Goal: Task Accomplishment & Management: Use online tool/utility

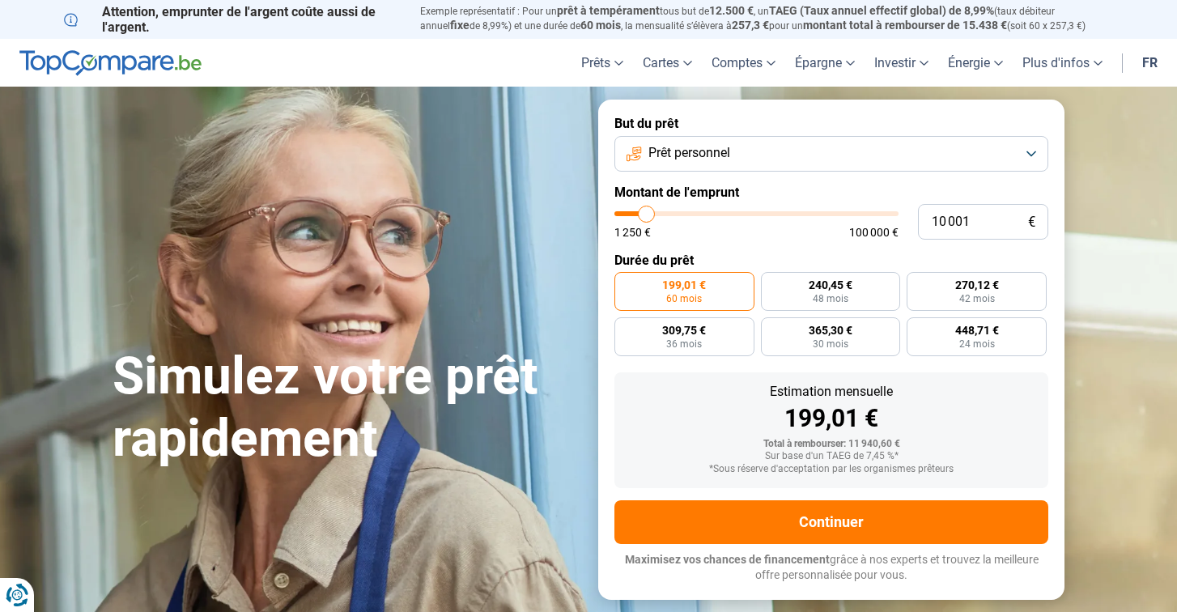
type input "10 250"
type input "10250"
type input "10 500"
type input "10500"
type input "10 750"
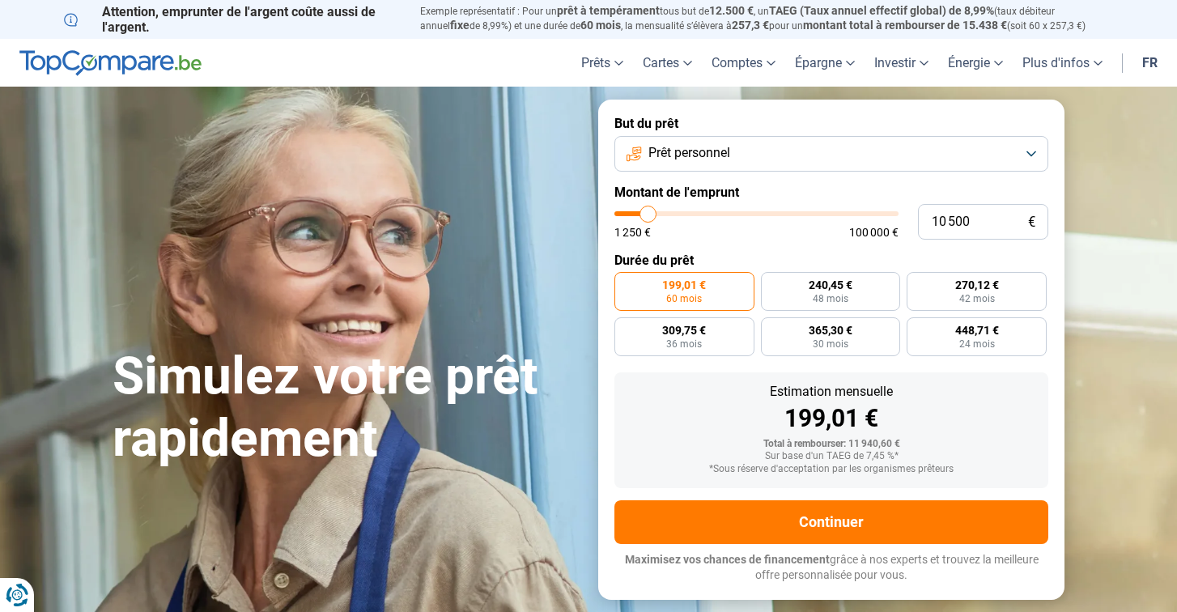
type input "10750"
type input "11 000"
type input "11000"
type input "11 250"
type input "11250"
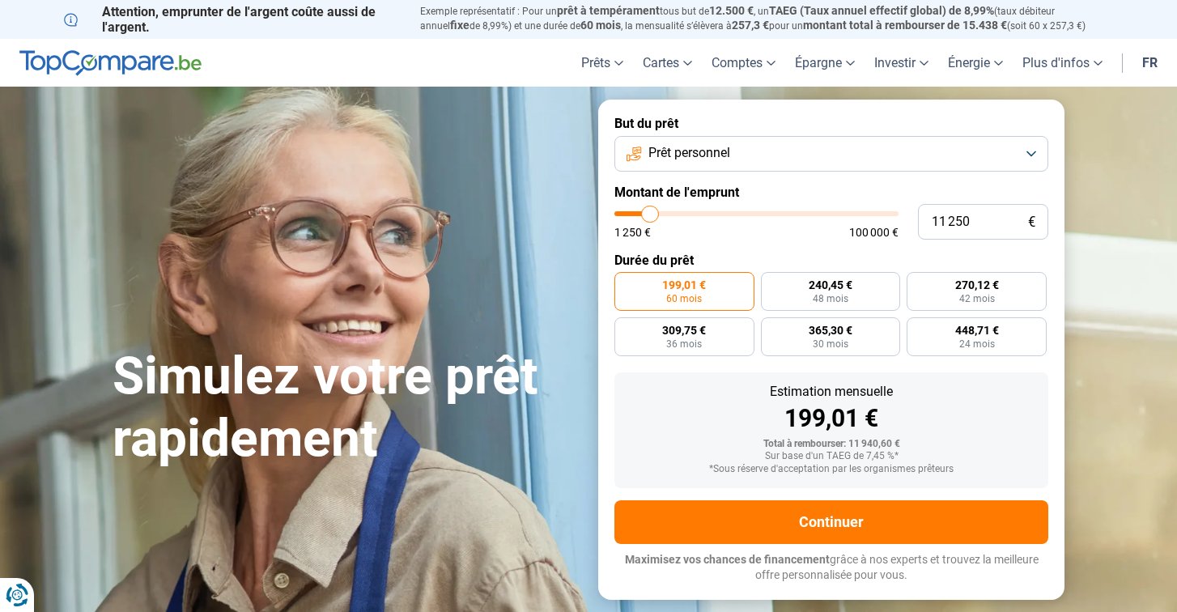
type input "11 500"
type input "11500"
type input "12 000"
type input "12000"
type input "12 250"
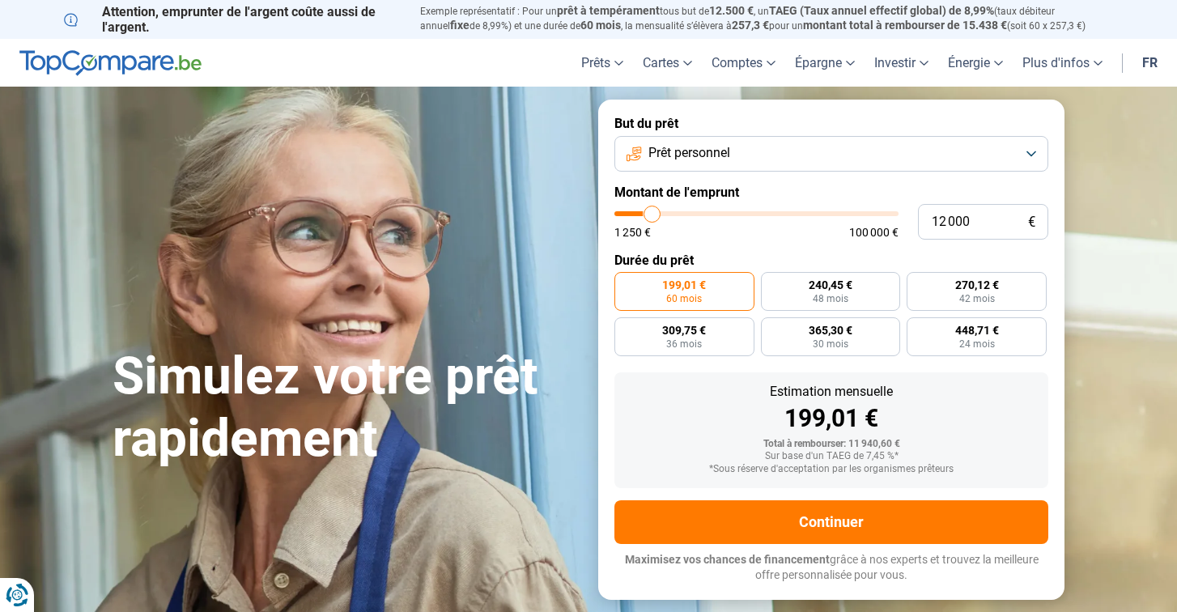
type input "12250"
type input "12 500"
type input "12500"
type input "12 750"
type input "12750"
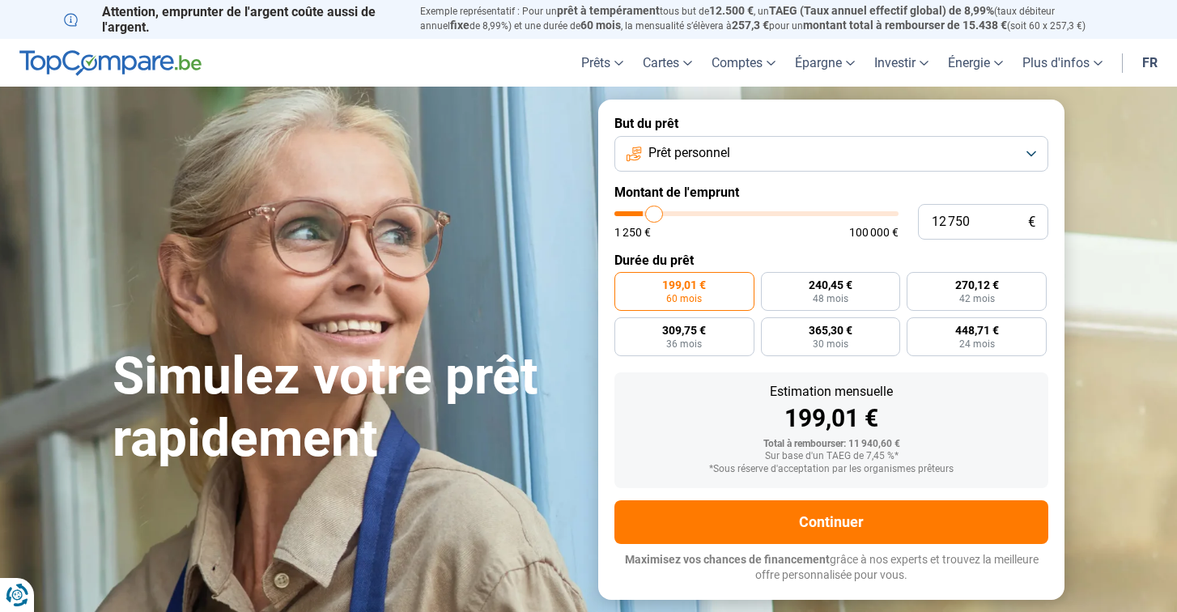
type input "13 000"
type input "13000"
type input "13 250"
type input "13250"
type input "13 500"
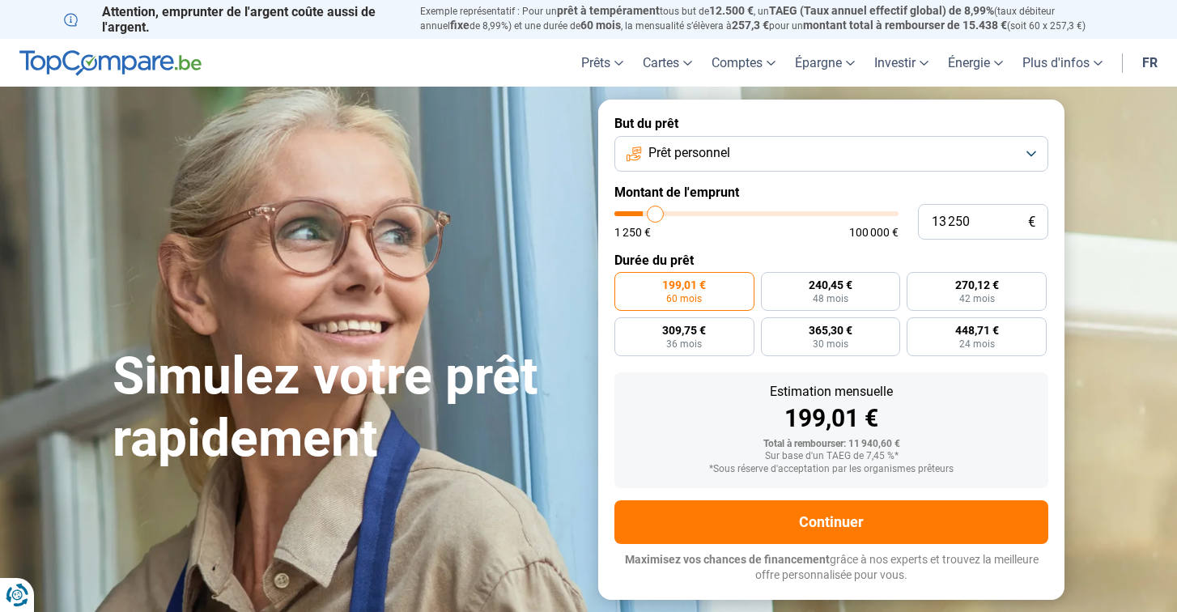
type input "13500"
type input "14 000"
type input "14000"
type input "14 500"
type input "14500"
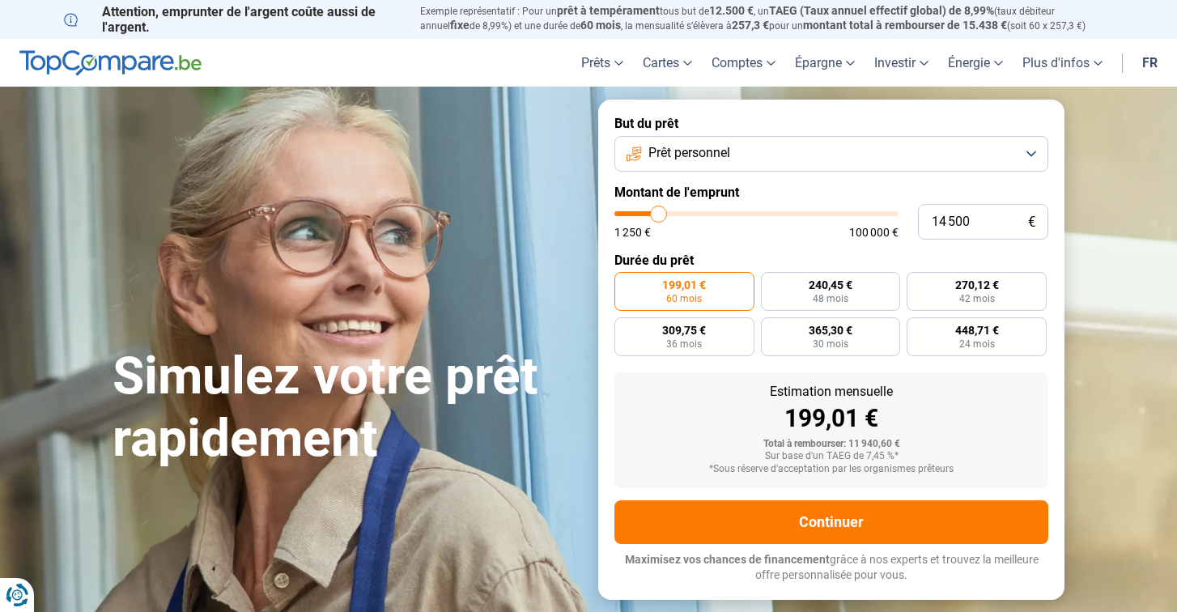
type input "14 750"
type input "14750"
type input "15 000"
type input "15000"
type input "15 500"
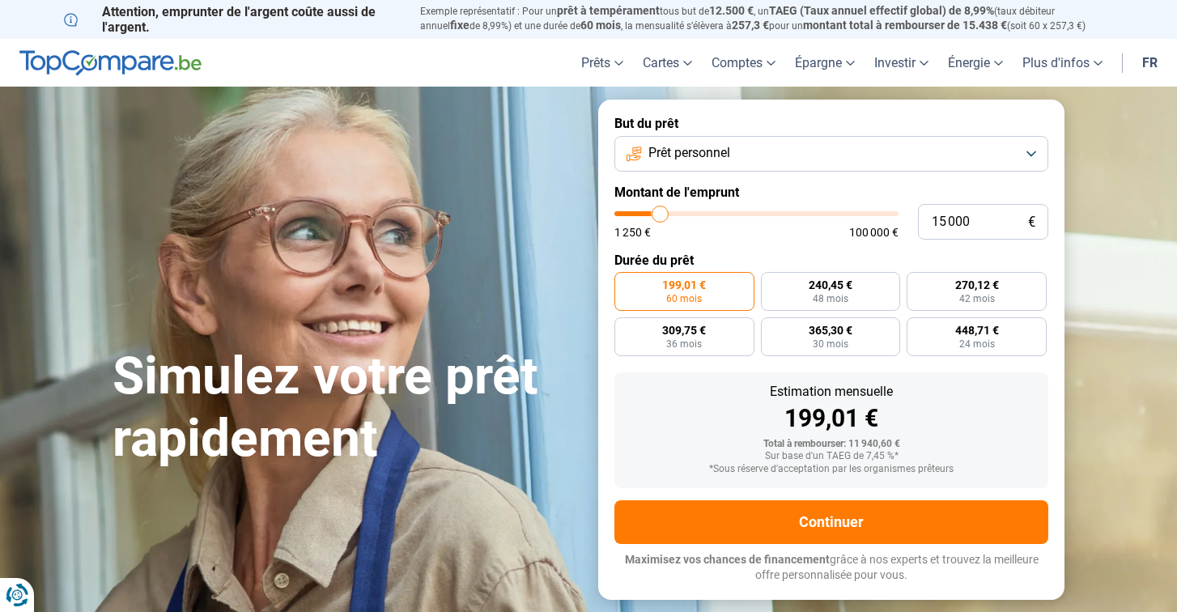
type input "15500"
type input "16 000"
type input "16000"
type input "16 750"
type input "16750"
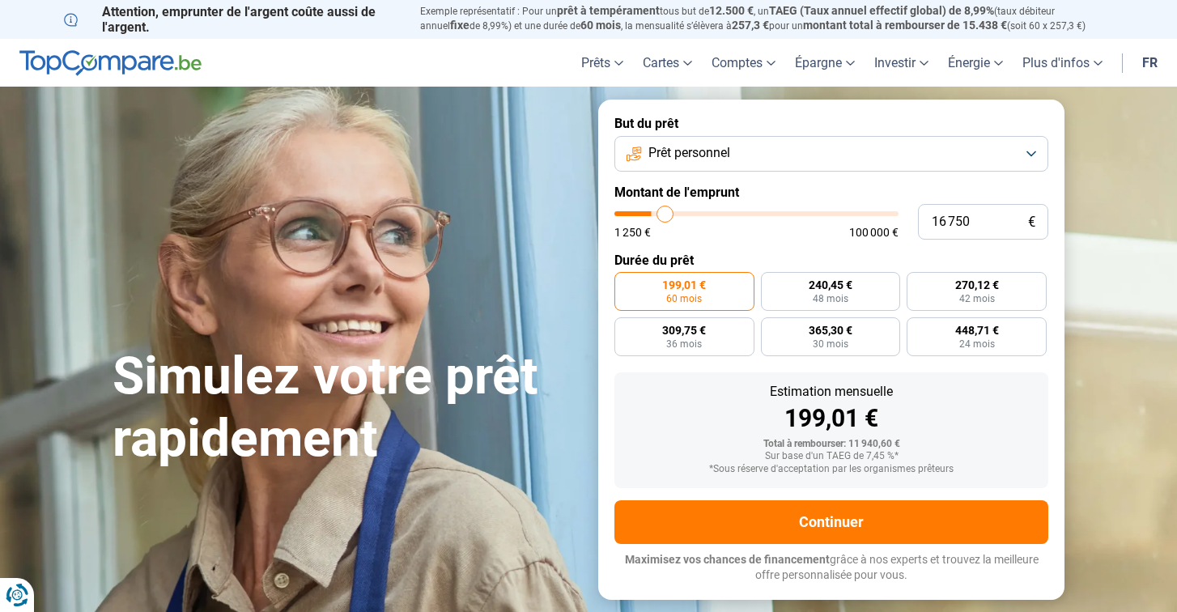
type input "17 250"
type input "17250"
type input "18 000"
type input "18000"
type input "18 750"
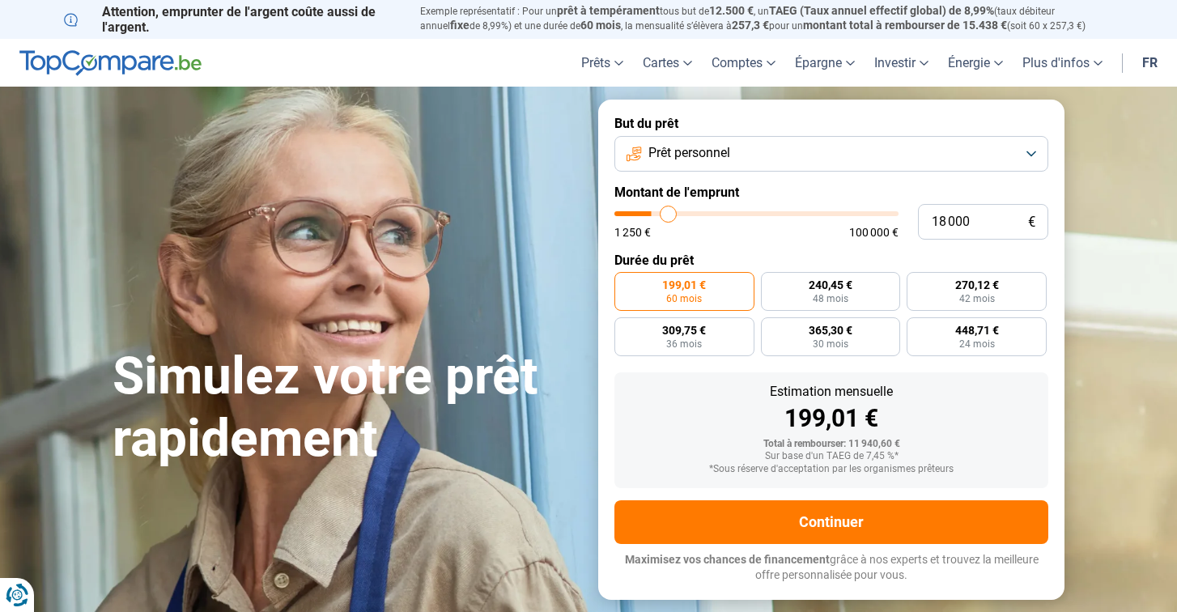
type input "18750"
type input "19 250"
type input "19250"
type input "19 750"
type input "19750"
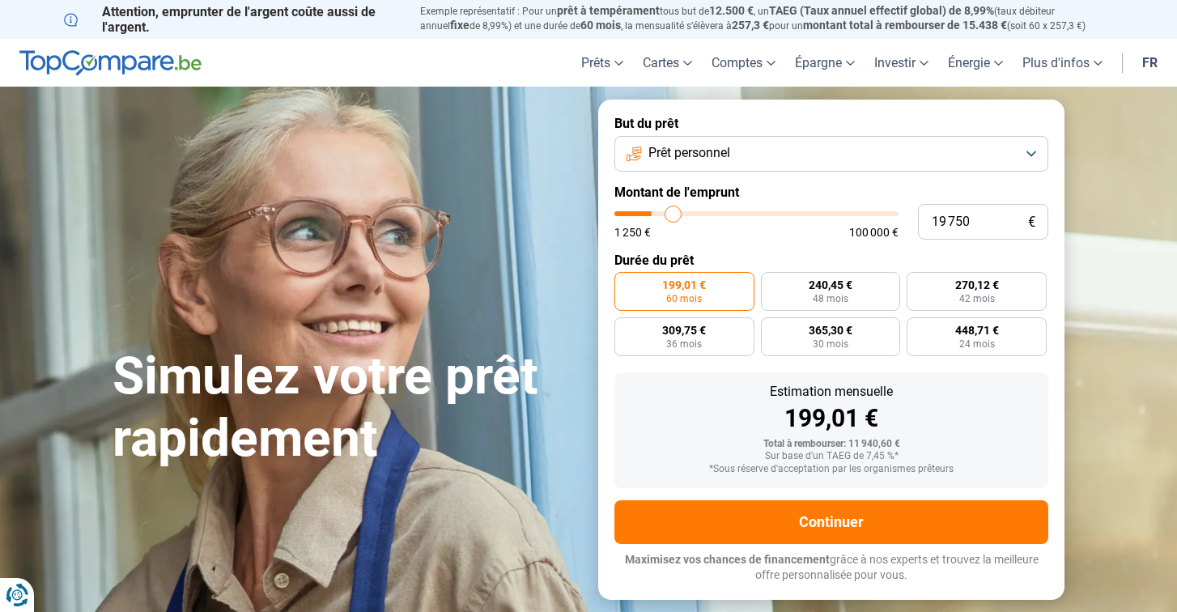
type input "20 250"
type input "20250"
type input "21 000"
type input "21000"
type input "21 500"
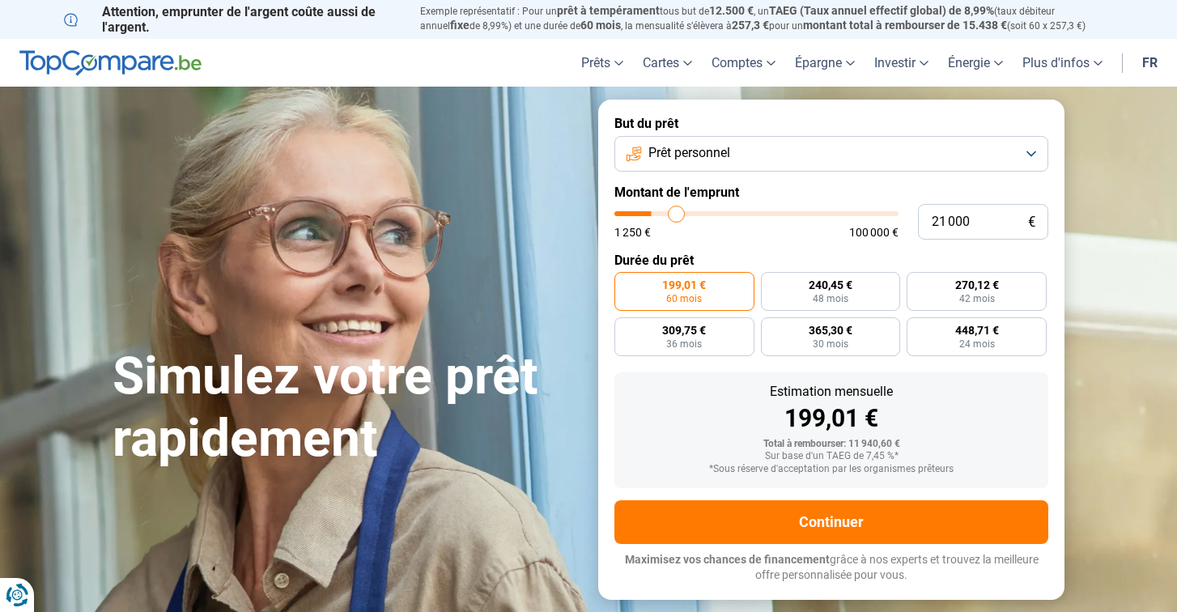
type input "21500"
type input "22 250"
type input "22250"
type input "22 750"
type input "22750"
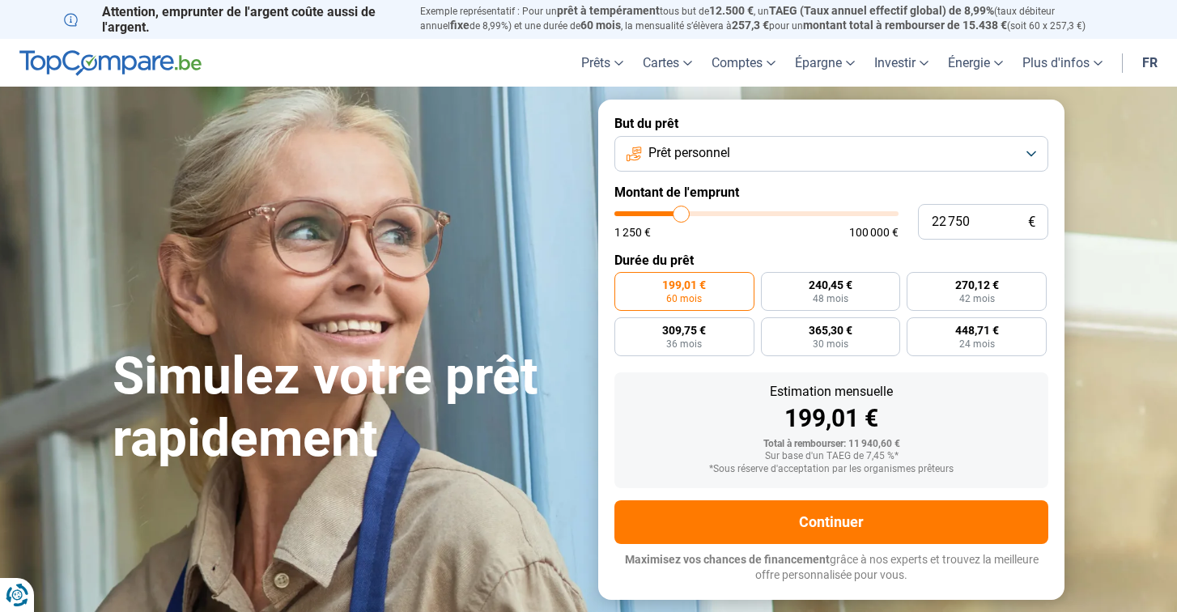
type input "23 500"
type input "23500"
type input "24 250"
type input "24250"
type input "25 250"
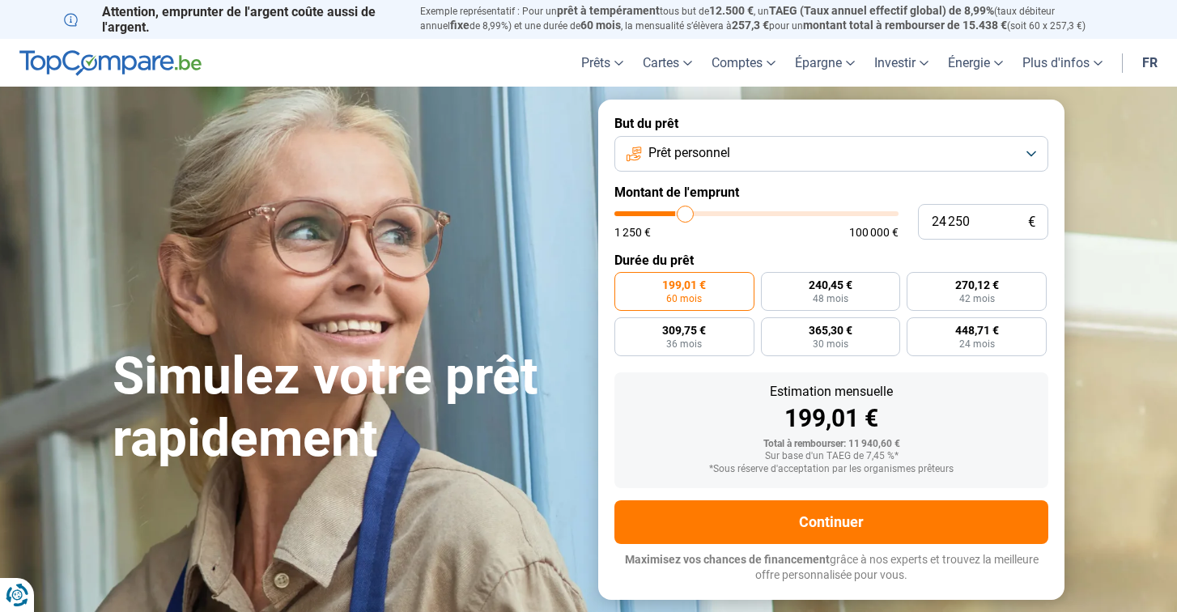
type input "25250"
type input "26 250"
type input "26250"
type input "27 250"
type input "27250"
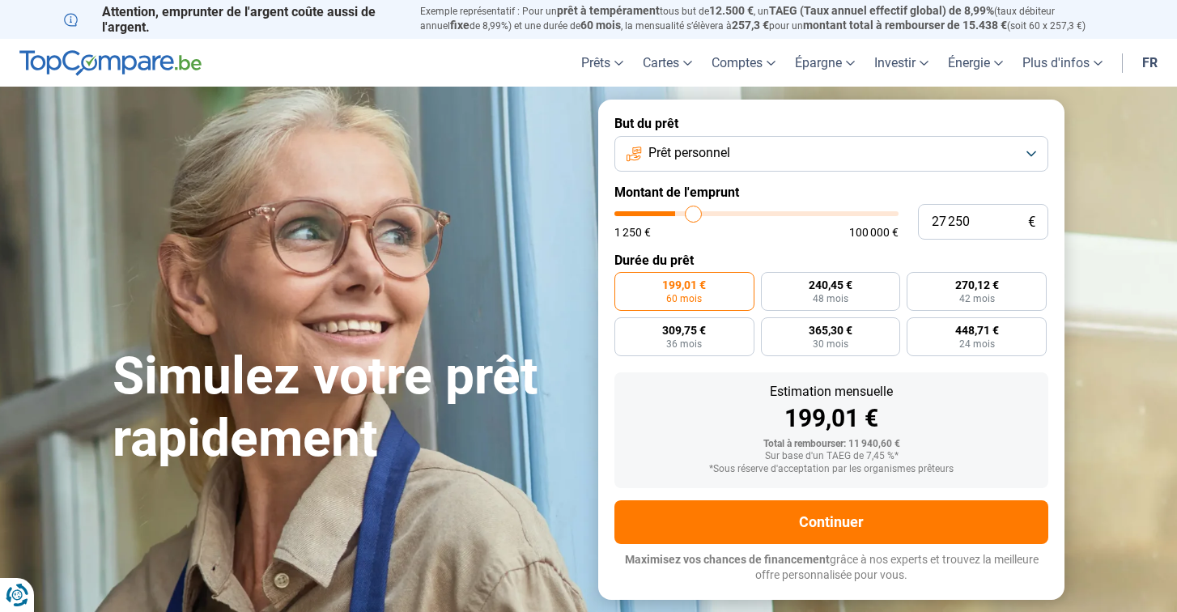
type input "28 000"
type input "28000"
type input "28 750"
type input "28750"
type input "29 500"
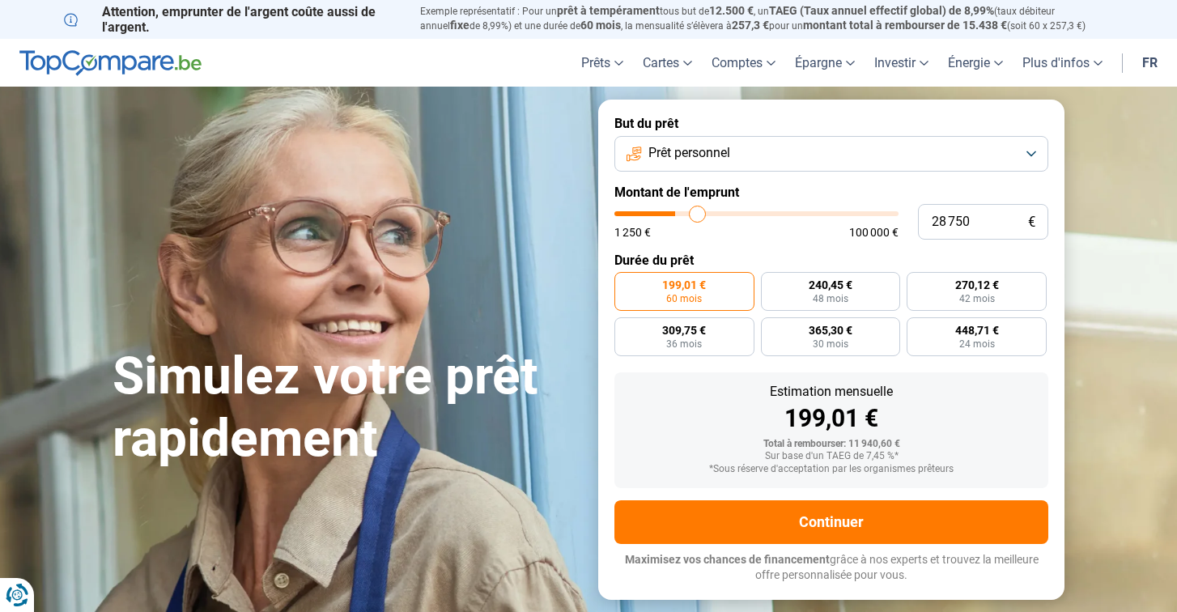
type input "29500"
type input "30 250"
type input "30250"
type input "31 000"
type input "31000"
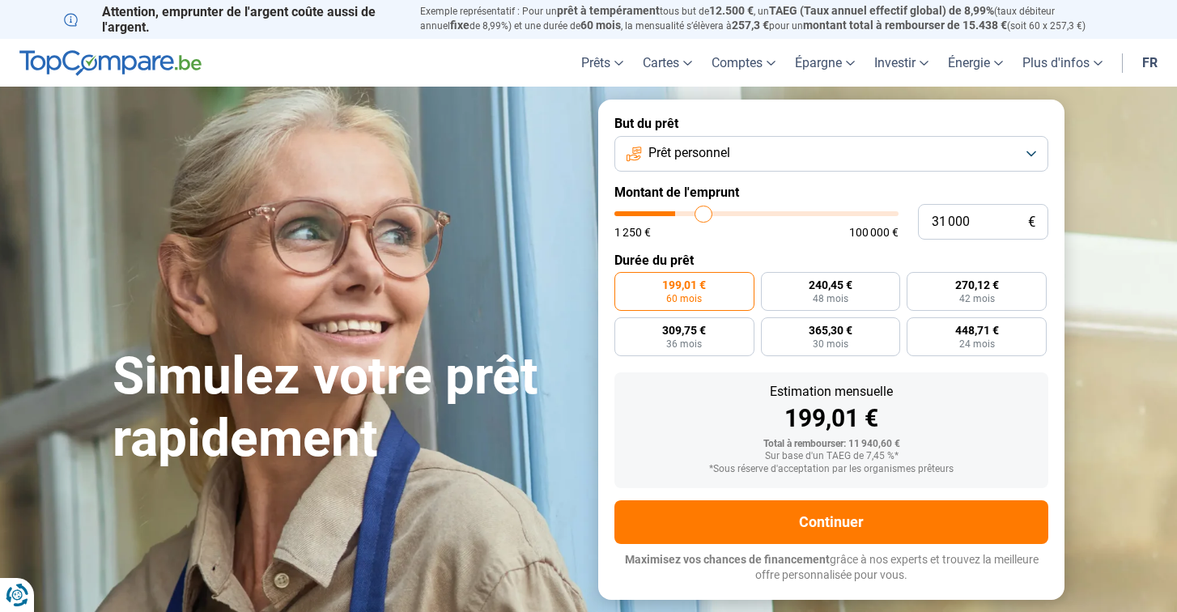
type input "31 500"
type input "31500"
type input "32 250"
type input "32250"
type input "33 250"
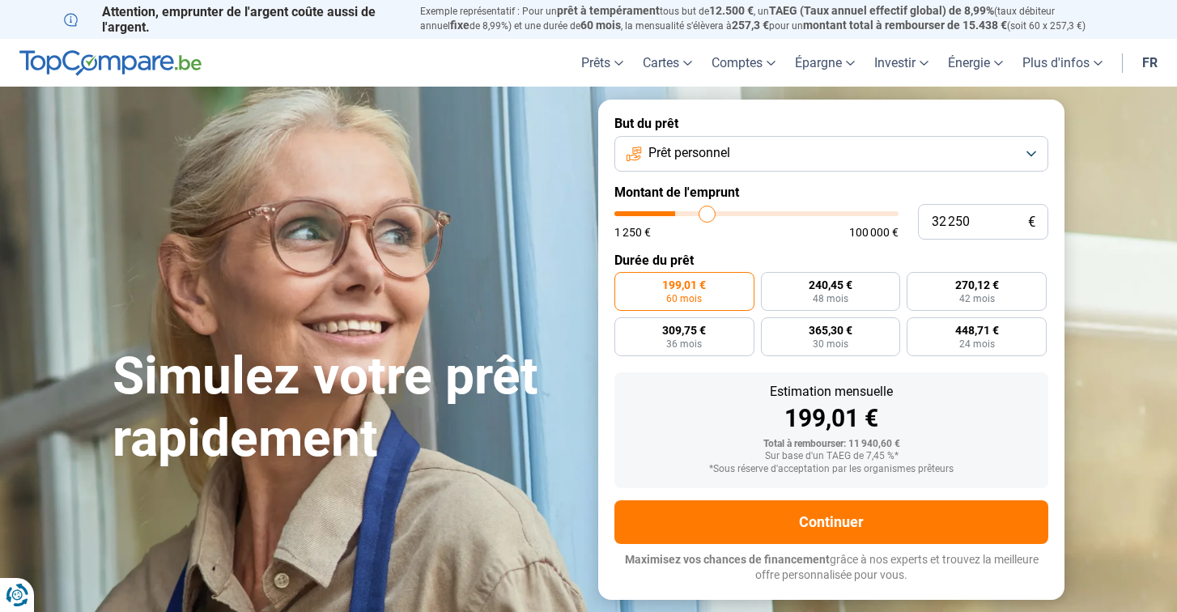
type input "33250"
type input "34 250"
type input "34250"
type input "35 250"
type input "35250"
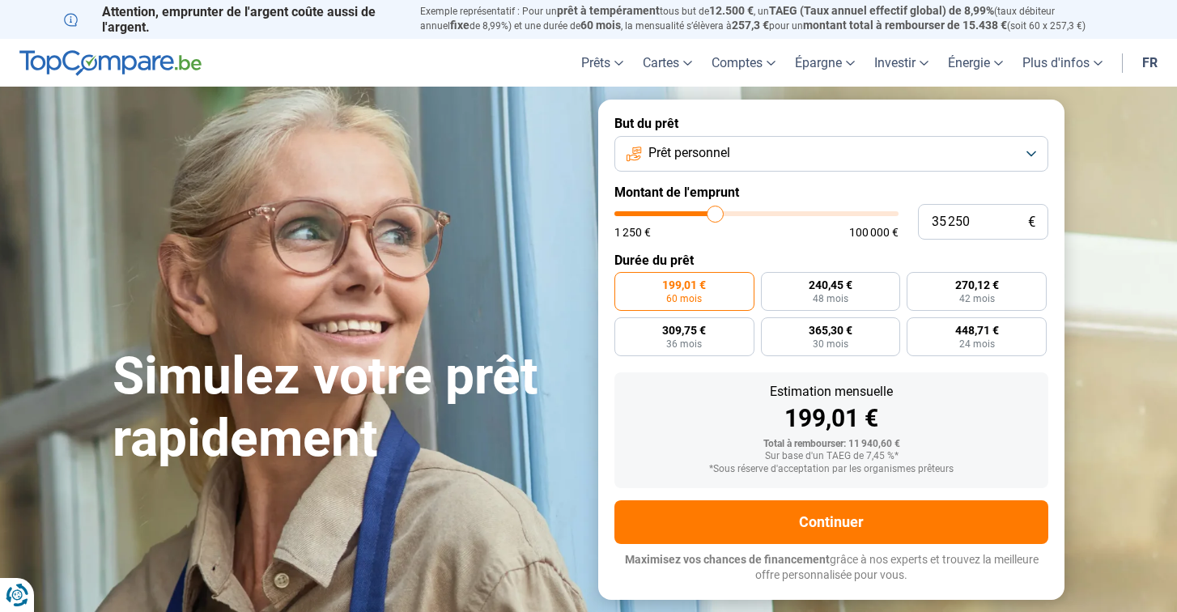
type input "36 000"
type input "36000"
type input "36 500"
type input "36500"
type input "37 000"
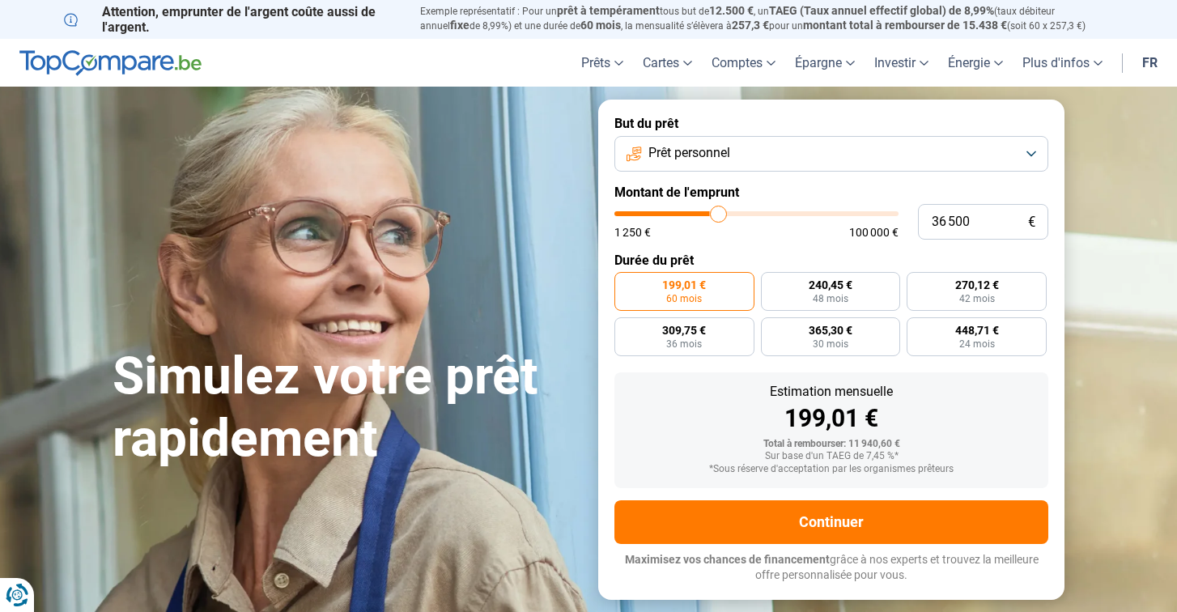
type input "37000"
type input "37 250"
type input "37250"
type input "37 000"
type input "37000"
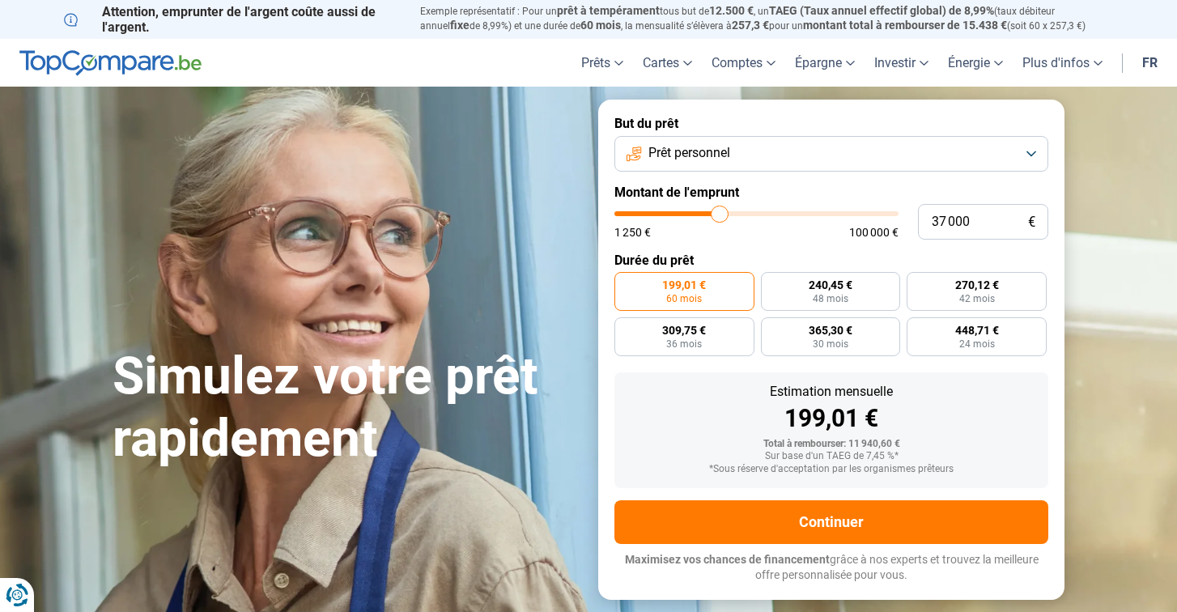
type input "36 750"
type input "36750"
type input "36 500"
type input "36500"
type input "36 000"
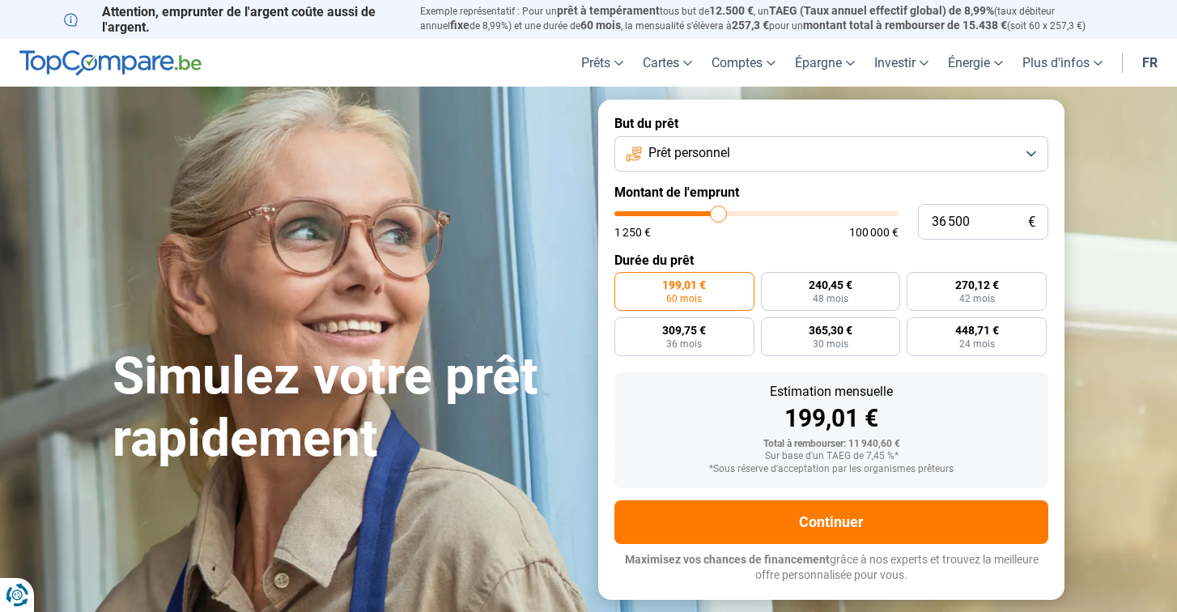
type input "36000"
type input "35 750"
type input "35750"
type input "35 500"
type input "35500"
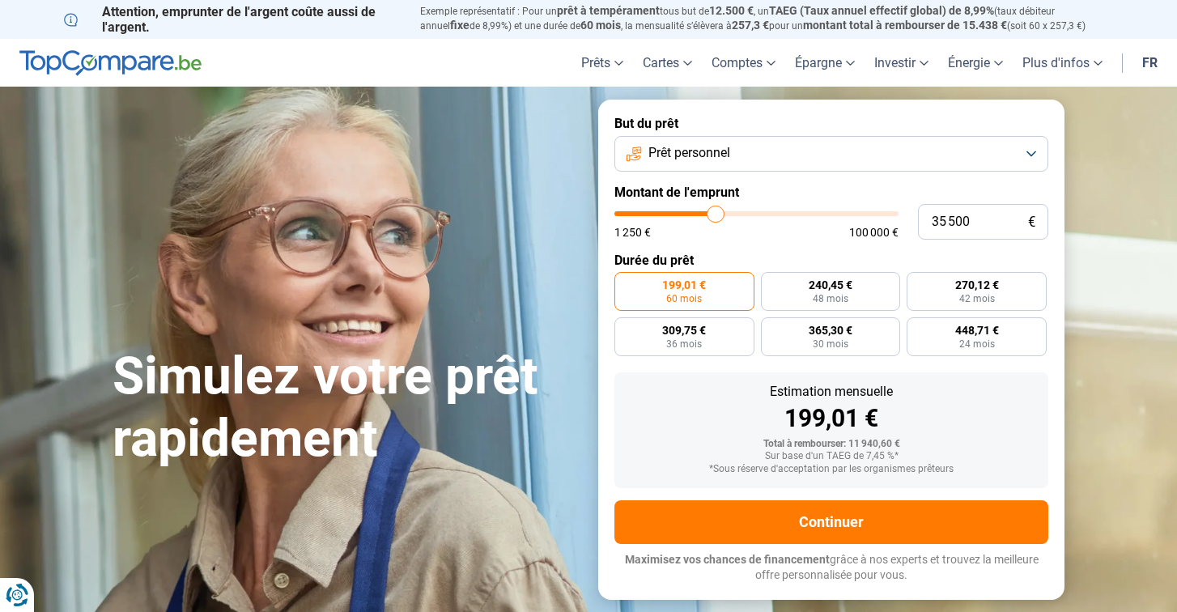
type input "35 250"
type input "35250"
type input "35 000"
type input "35000"
type input "34 750"
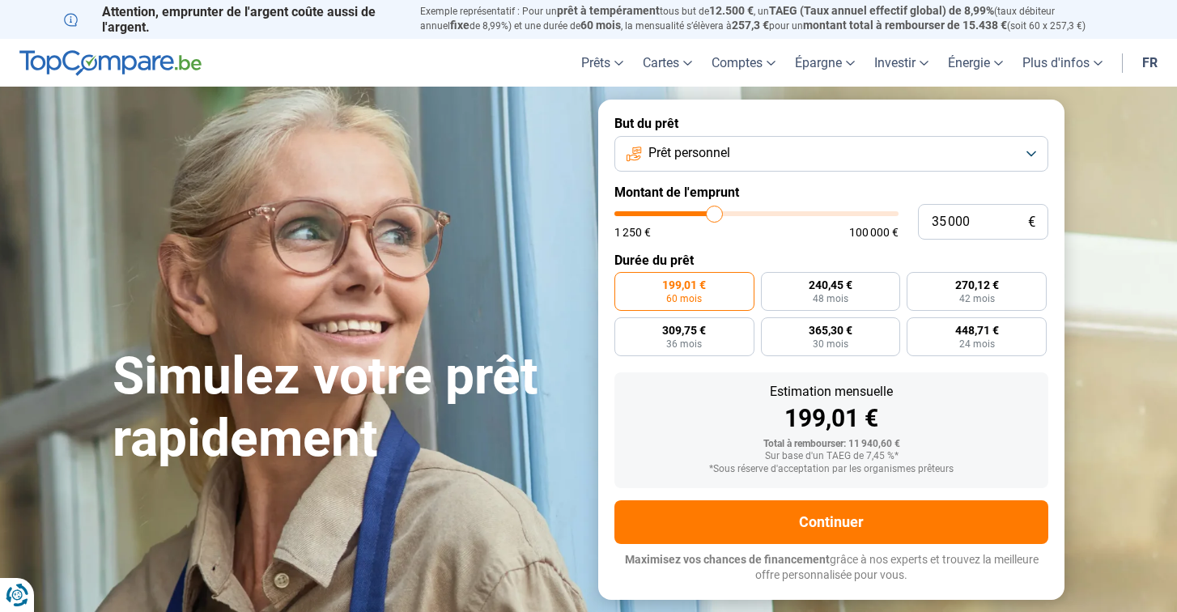
type input "34750"
type input "34 500"
type input "34500"
type input "34 250"
type input "34250"
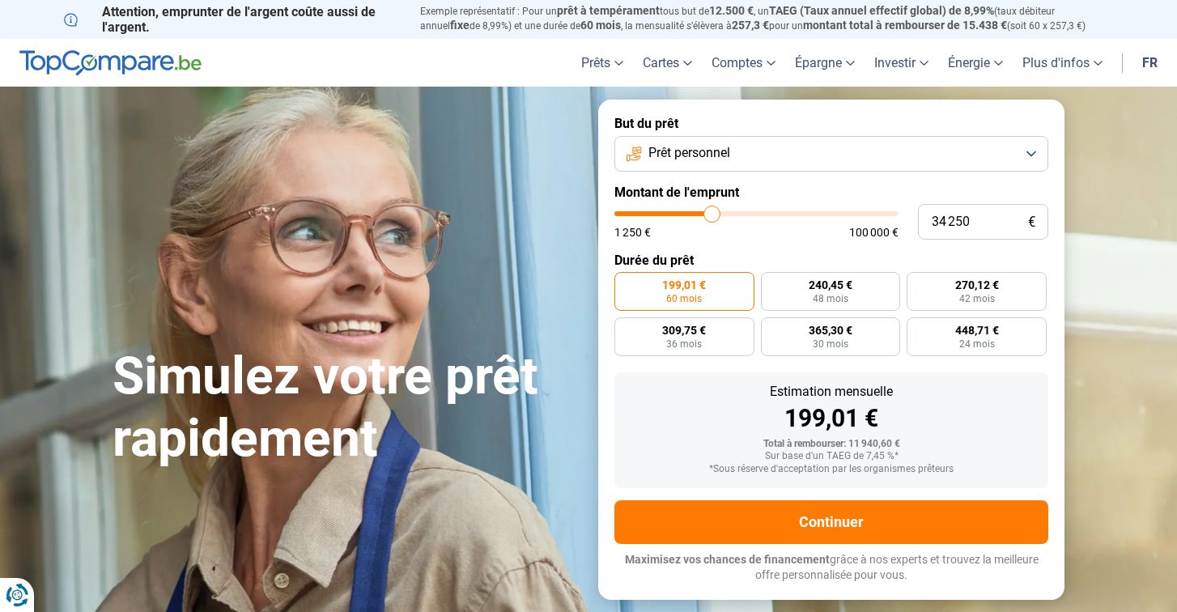
type input "33 750"
type input "33750"
type input "32 250"
type input "32250"
type input "30 500"
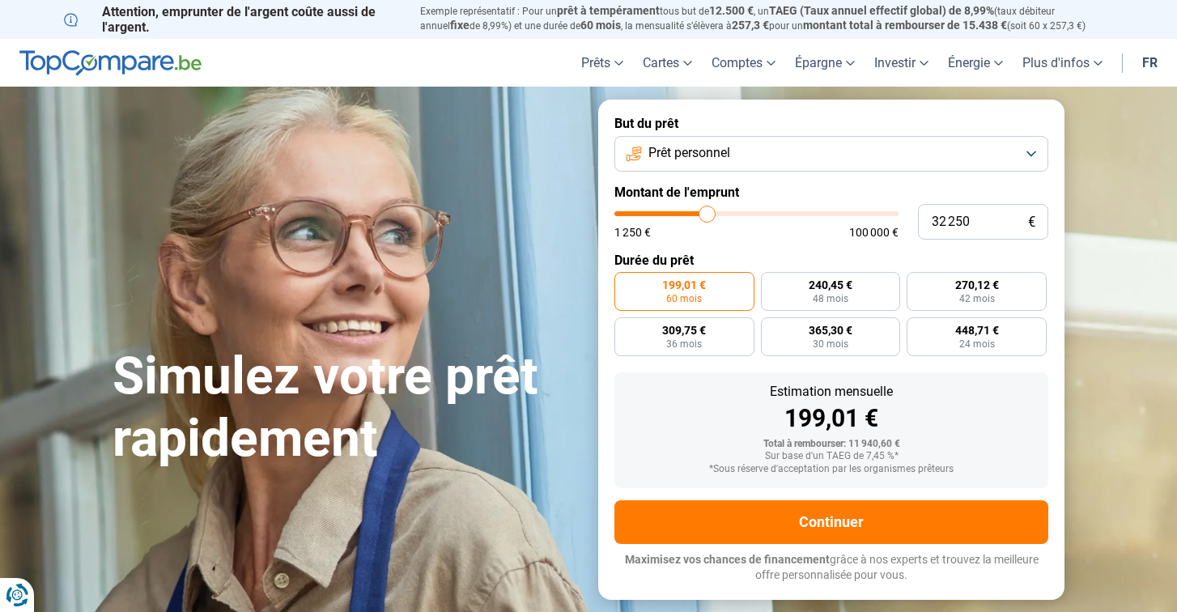
type input "30500"
type input "28 500"
type input "28500"
type input "27 000"
type input "27000"
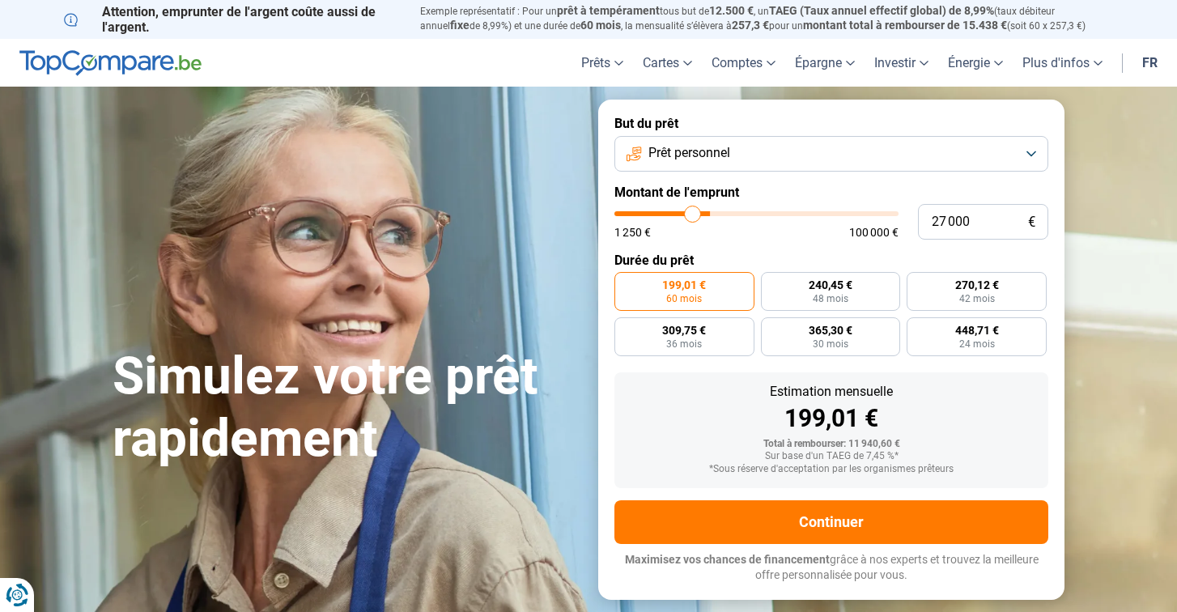
type input "26 000"
type input "26000"
type input "25 500"
type input "25500"
type input "25 250"
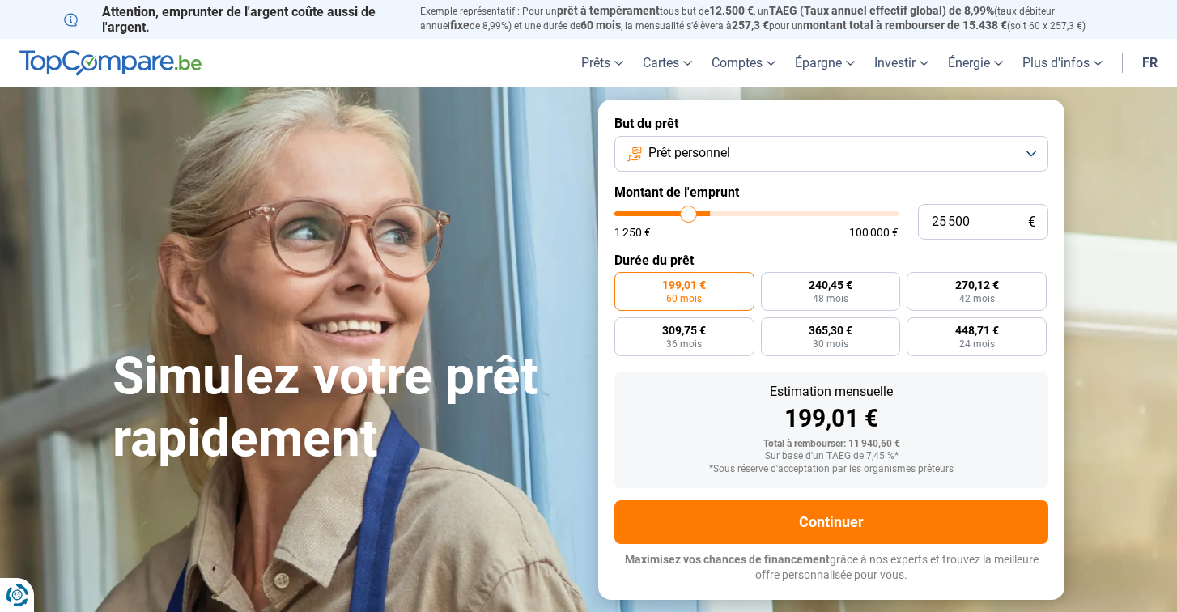
type input "25250"
type input "25 000"
type input "25000"
type input "24 250"
type input "24250"
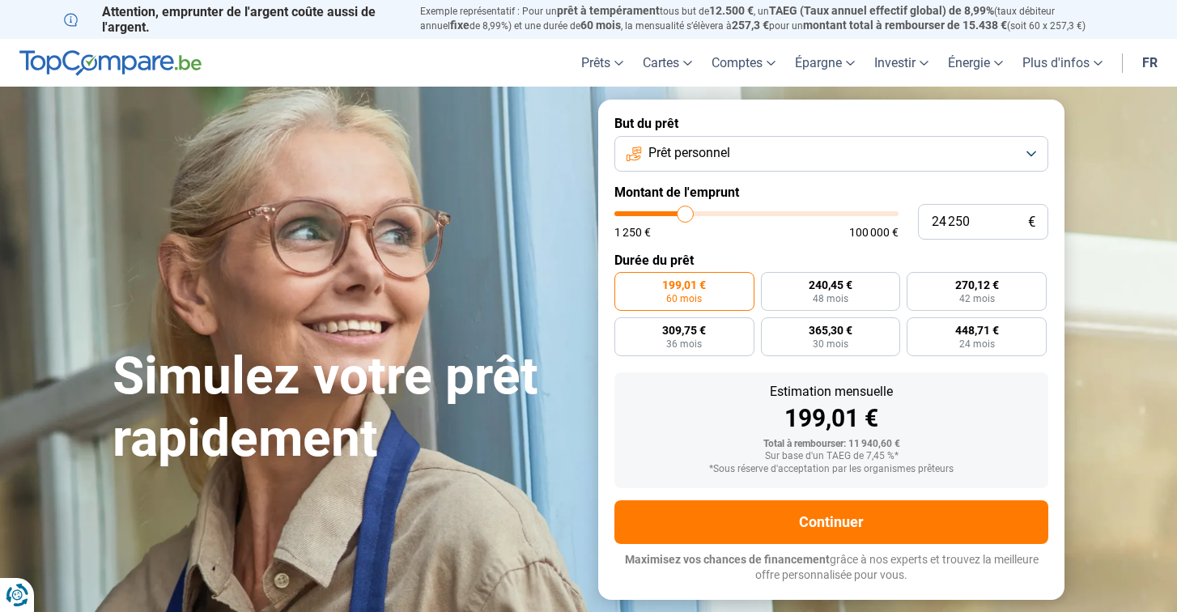
type input "23 000"
type input "23000"
type input "22 250"
type input "22250"
type input "21 500"
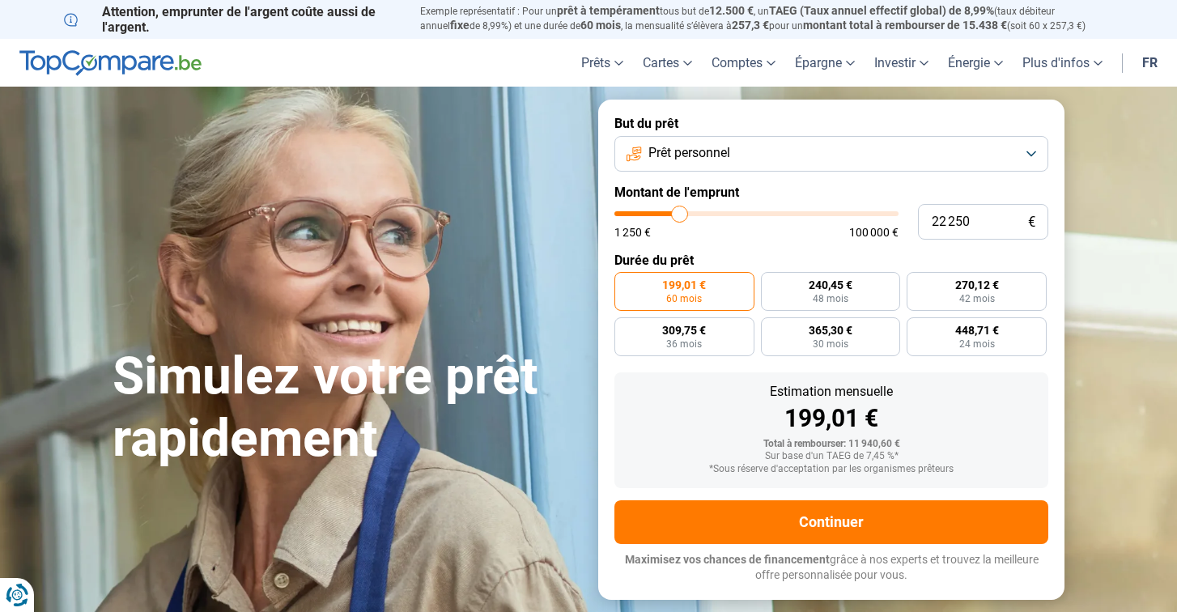
type input "21500"
type input "21 250"
type input "21250"
type input "21 000"
type input "21000"
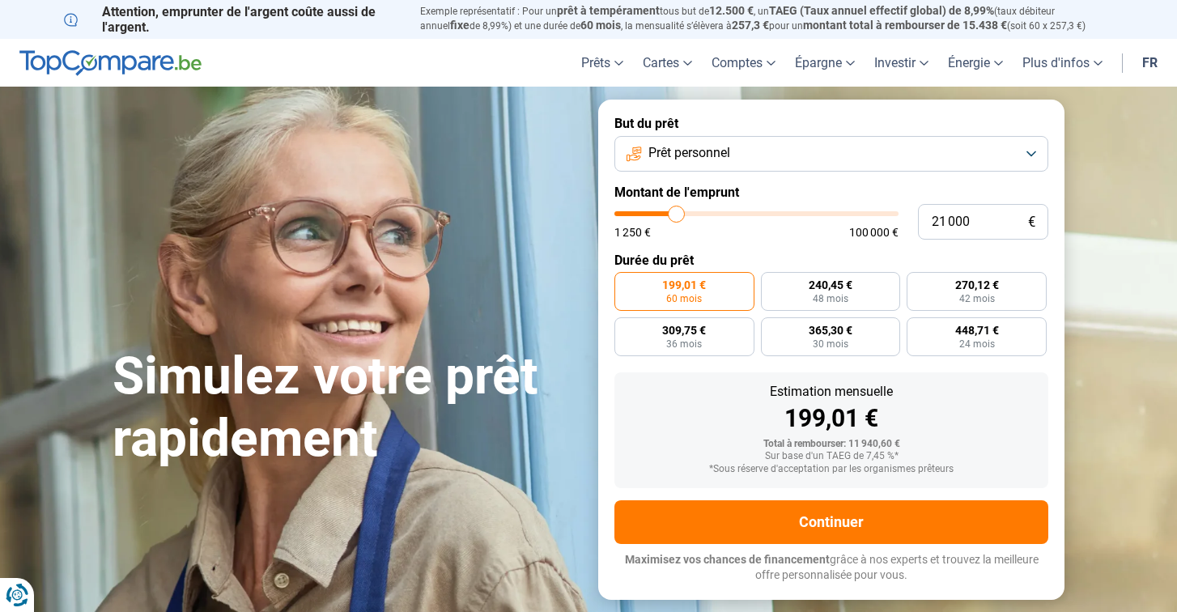
type input "20 500"
type input "20500"
type input "20 000"
type input "20000"
type input "19 250"
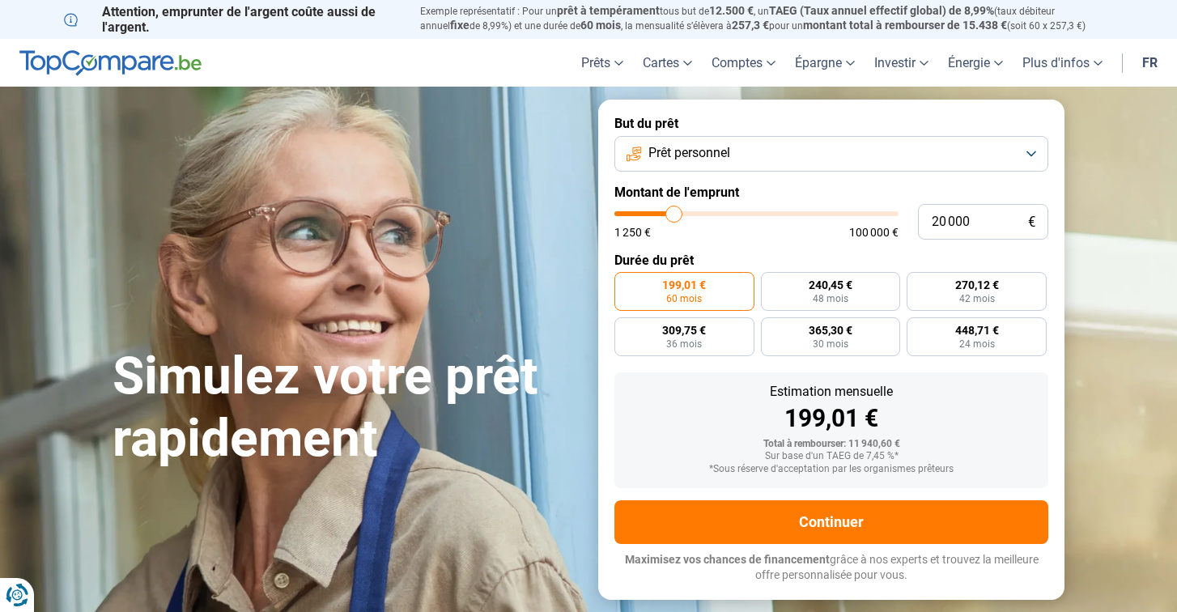
type input "19250"
type input "19 000"
type input "19000"
type input "18 750"
type input "18750"
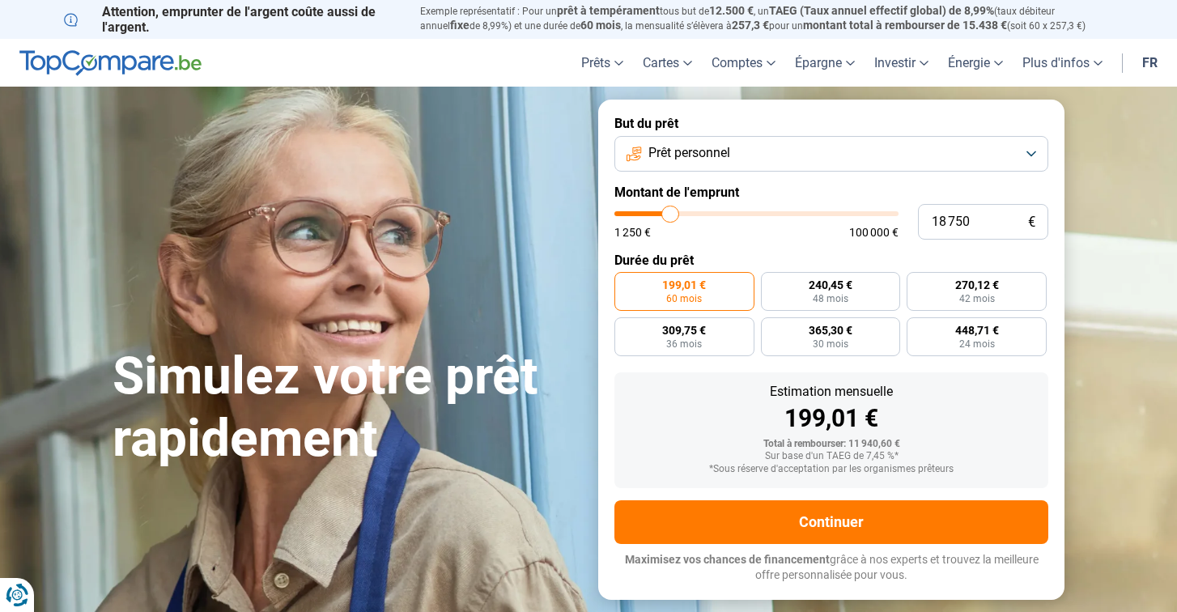
type input "18 500"
type input "18500"
type input "18 250"
type input "18250"
type input "18 000"
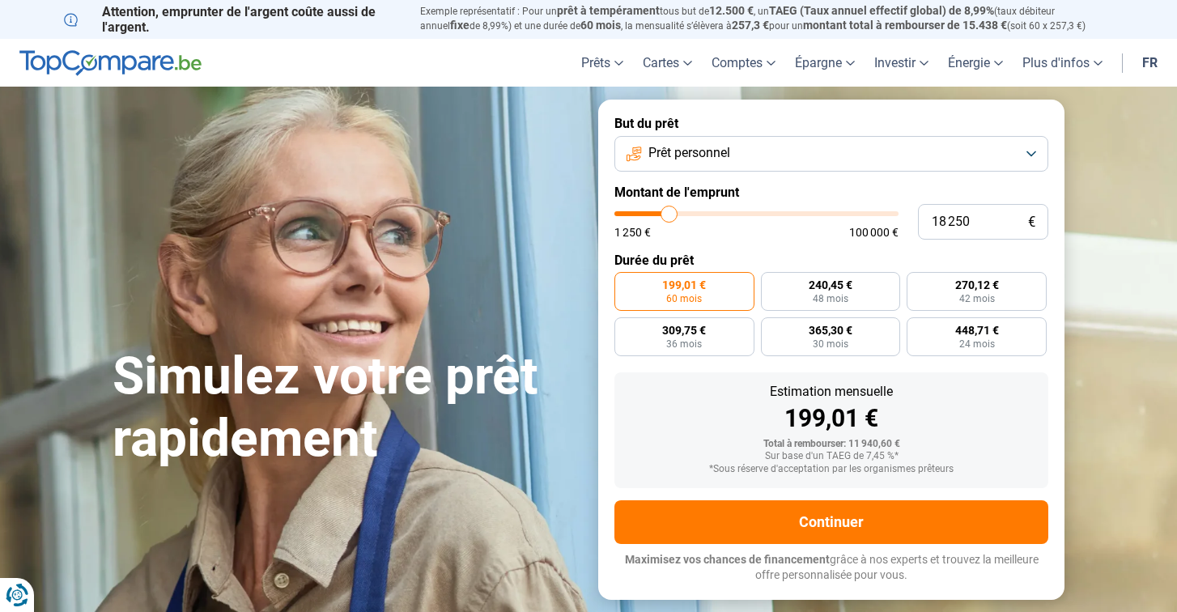
type input "18000"
type input "17 750"
type input "17750"
type input "17 000"
type input "17000"
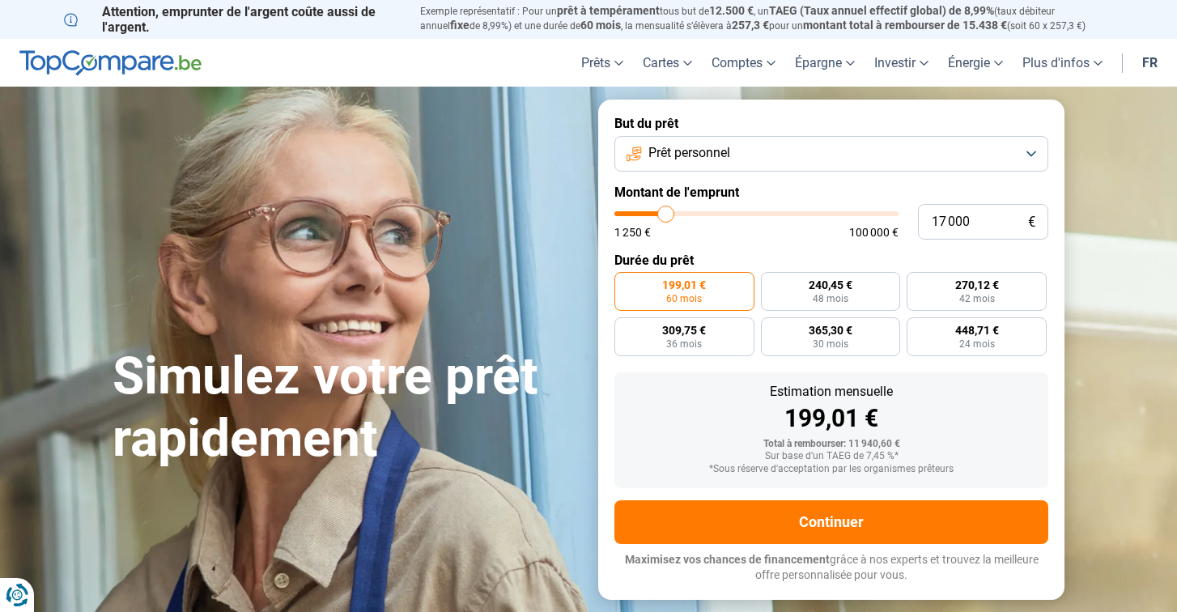
type input "16 500"
type input "16500"
type input "16 000"
type input "16000"
type input "15 750"
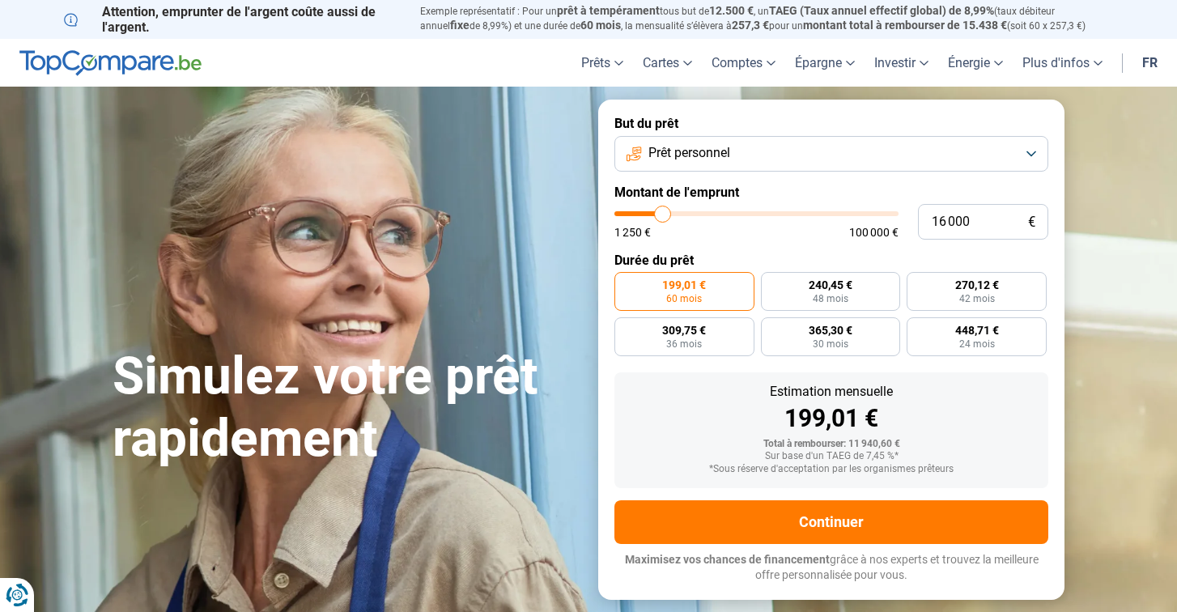
type input "15750"
type input "15 500"
type input "15500"
type input "15 250"
type input "15250"
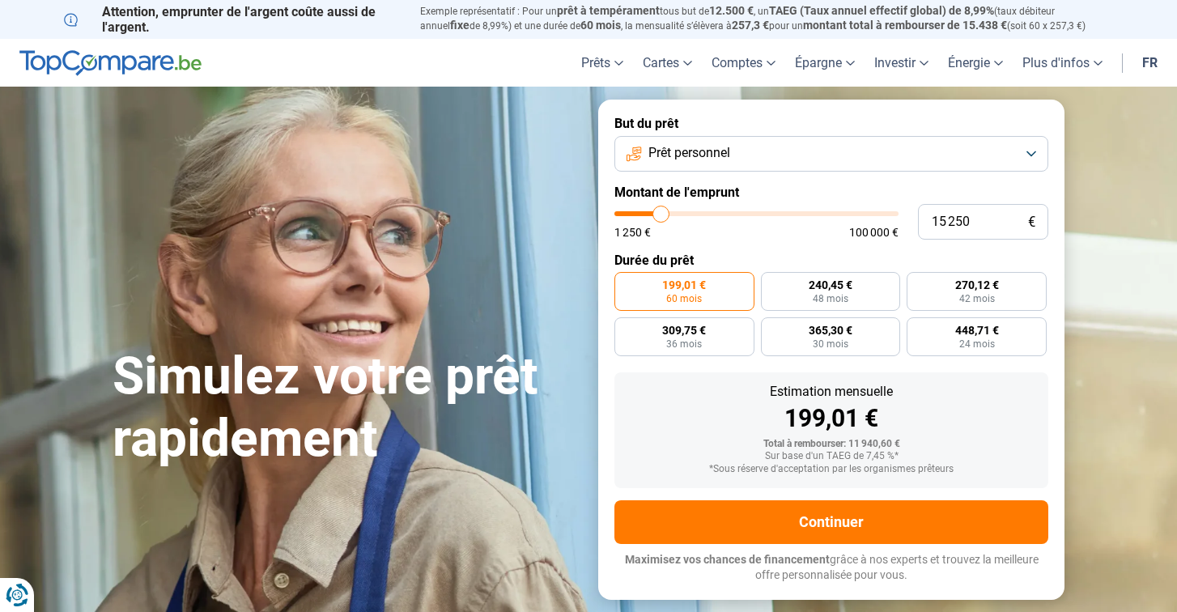
type input "15 000"
type input "15000"
type input "14 750"
type input "14750"
type input "14 500"
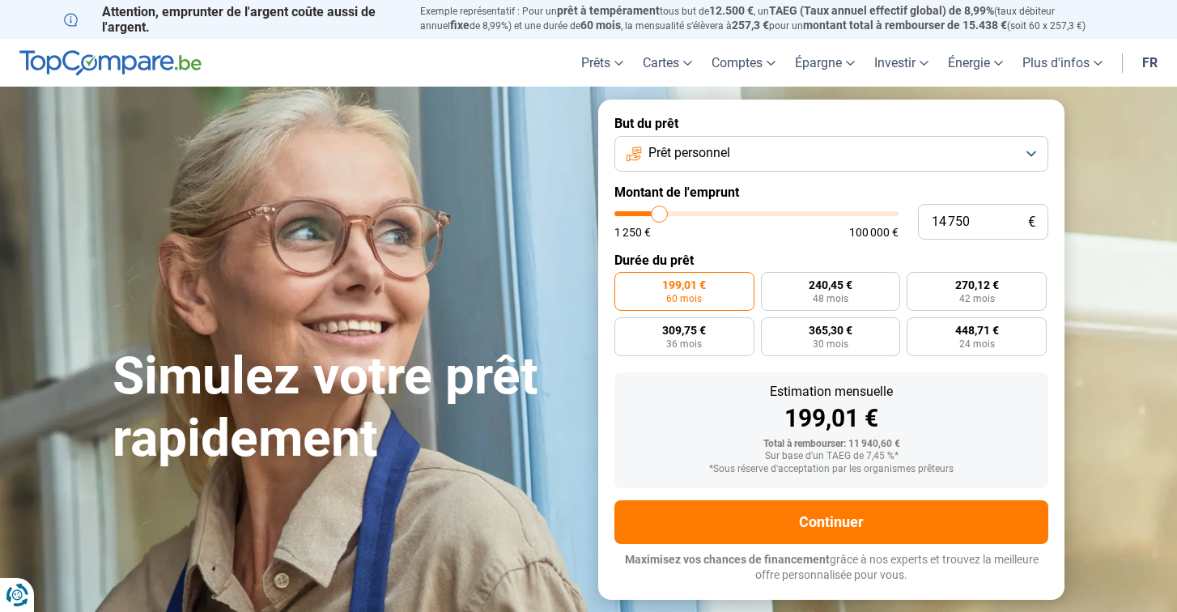
type input "14500"
type input "14 250"
type input "14250"
type input "14 500"
type input "14500"
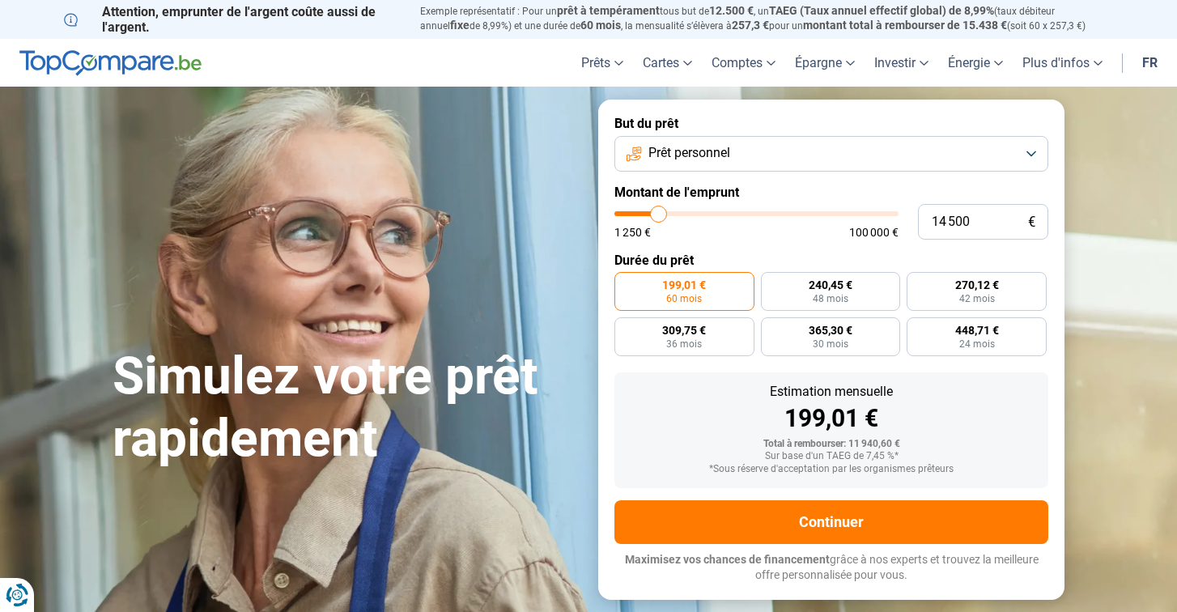
type input "14 750"
type input "14750"
type input "15 000"
type input "15000"
type input "15 250"
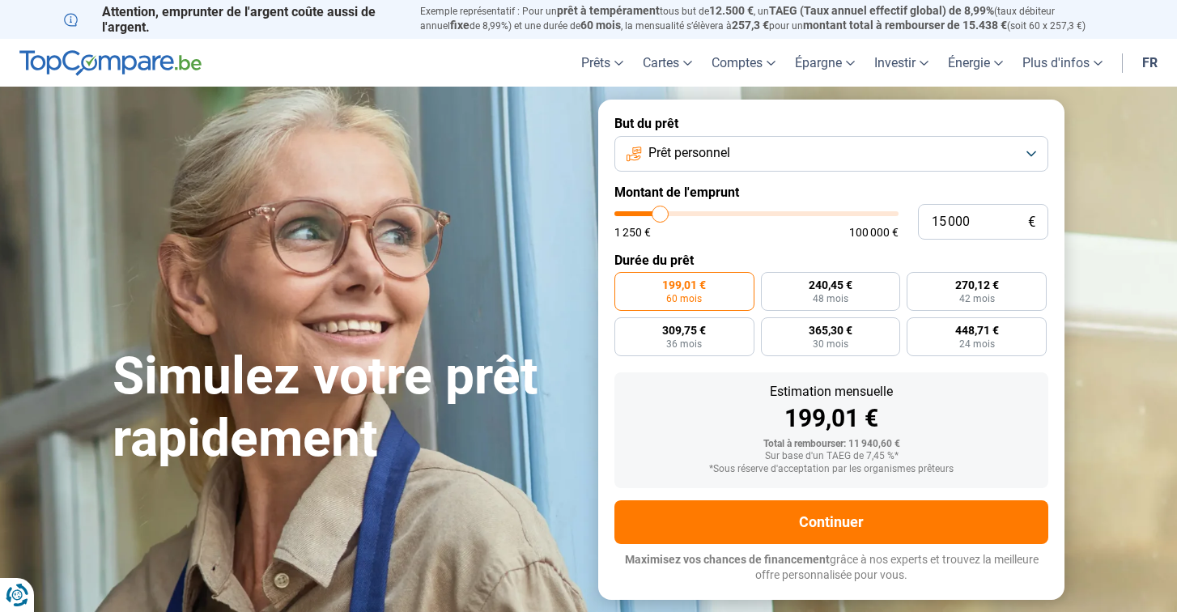
type input "15250"
type input "15 000"
drag, startPoint x: 647, startPoint y: 215, endPoint x: 660, endPoint y: 224, distance: 15.7
type input "15000"
click at [660, 216] on input "range" at bounding box center [756, 213] width 284 height 5
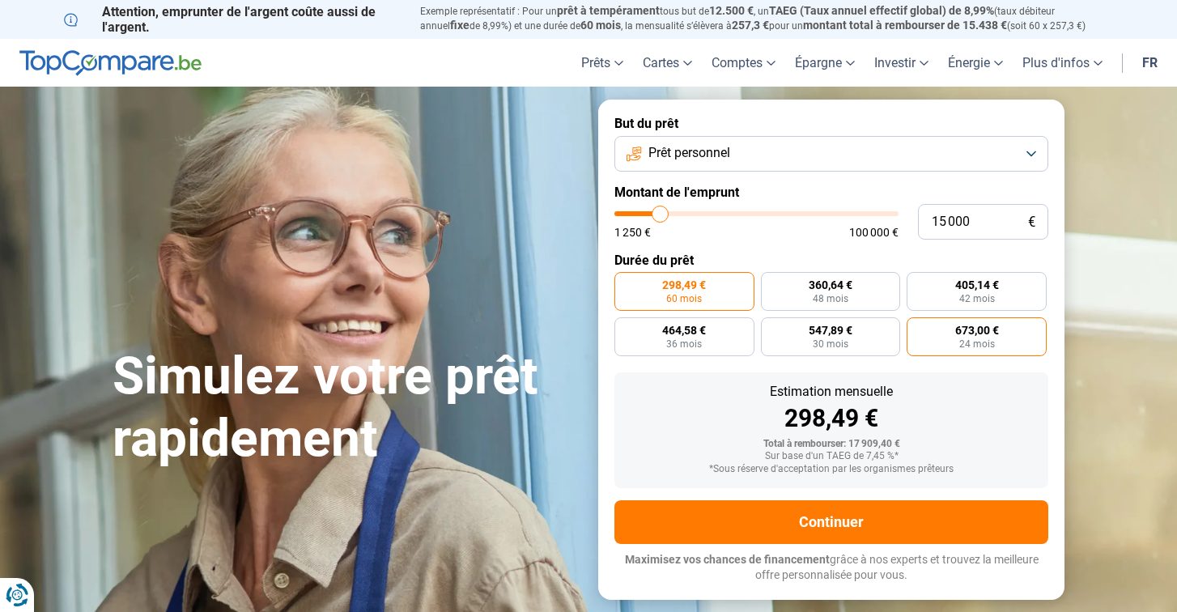
click at [982, 333] on span "673,00 €" at bounding box center [977, 330] width 44 height 11
click at [917, 328] on input "673,00 € 24 mois" at bounding box center [912, 322] width 11 height 11
radio input "true"
click at [1033, 153] on button "Prêt personnel" at bounding box center [831, 154] width 434 height 36
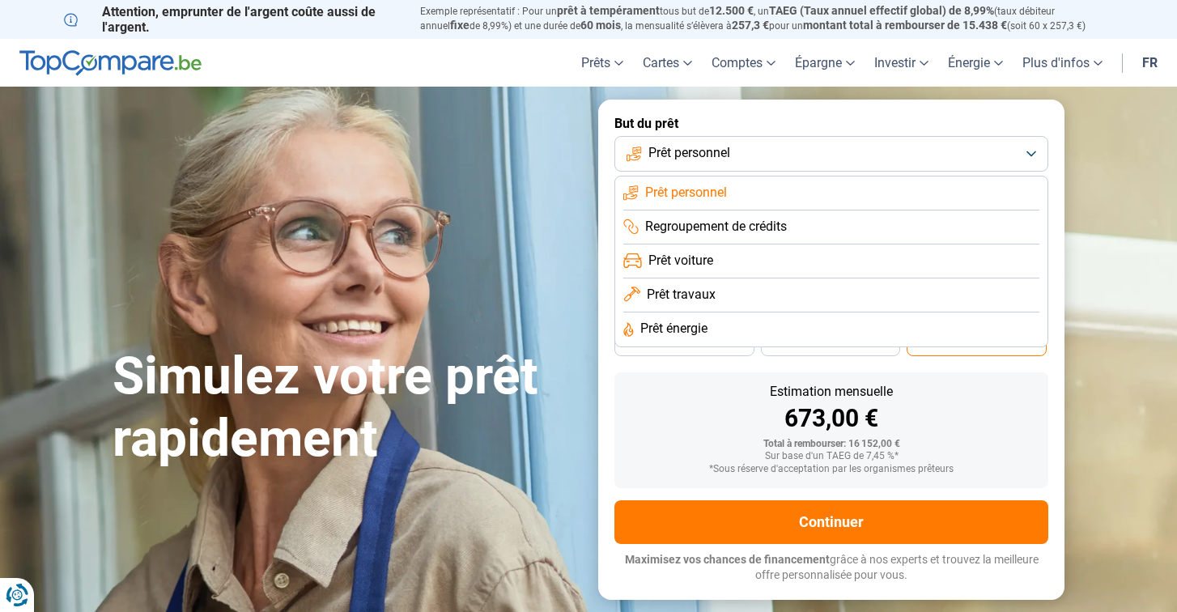
click at [837, 270] on li "Prêt voiture" at bounding box center [831, 261] width 416 height 34
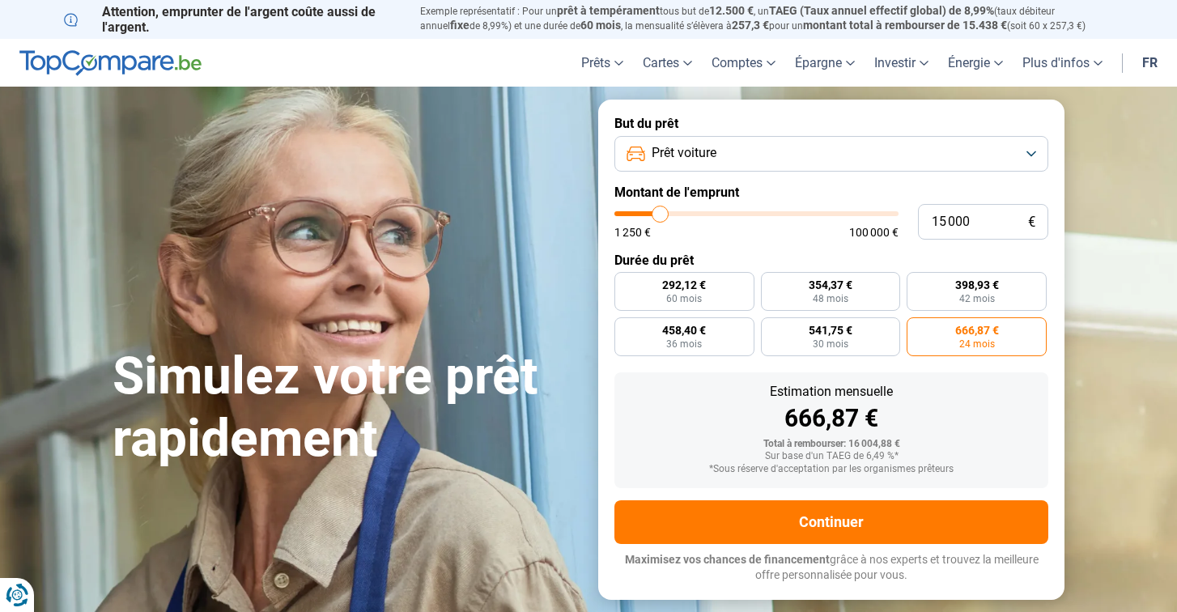
click at [1023, 152] on button "Prêt voiture" at bounding box center [831, 154] width 434 height 36
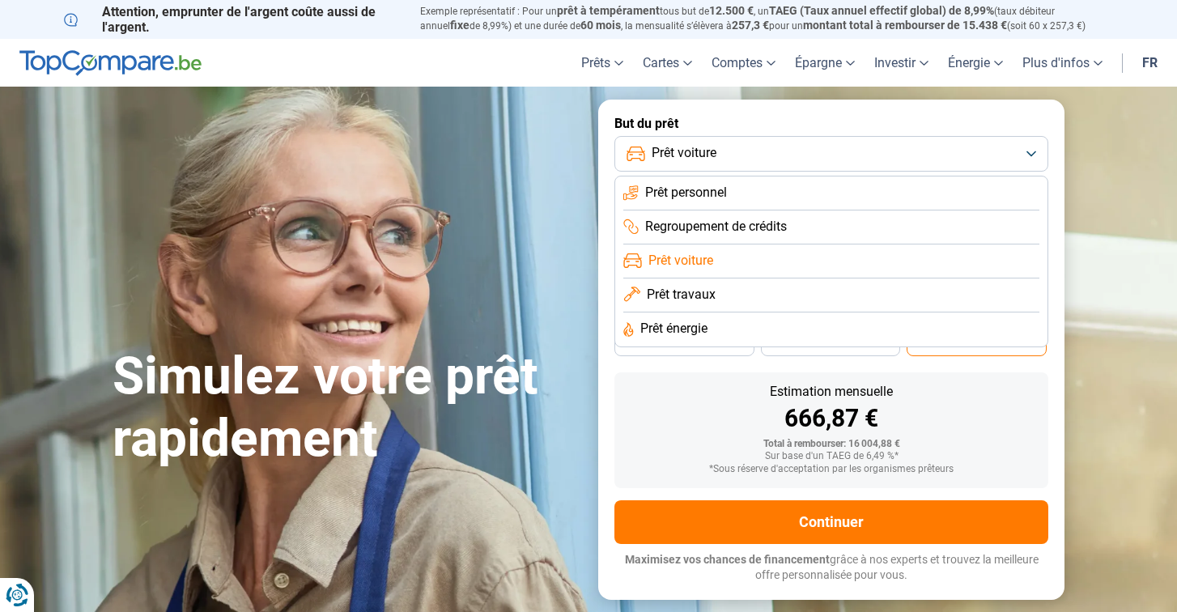
click at [858, 302] on li "Prêt travaux" at bounding box center [831, 295] width 416 height 34
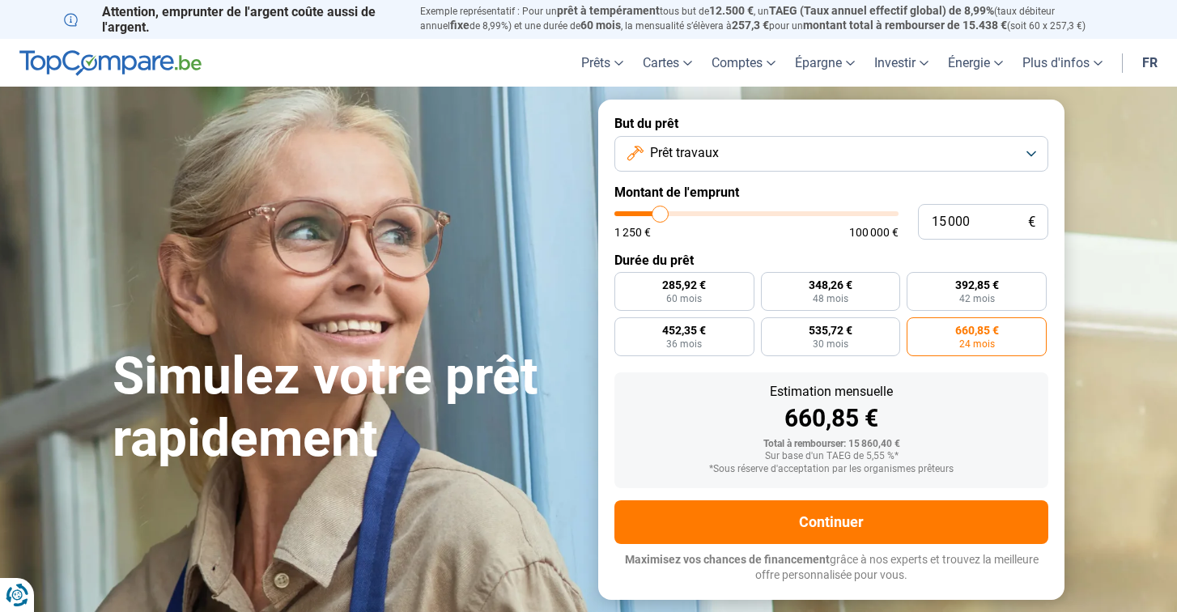
click at [1029, 149] on button "Prêt travaux" at bounding box center [831, 154] width 434 height 36
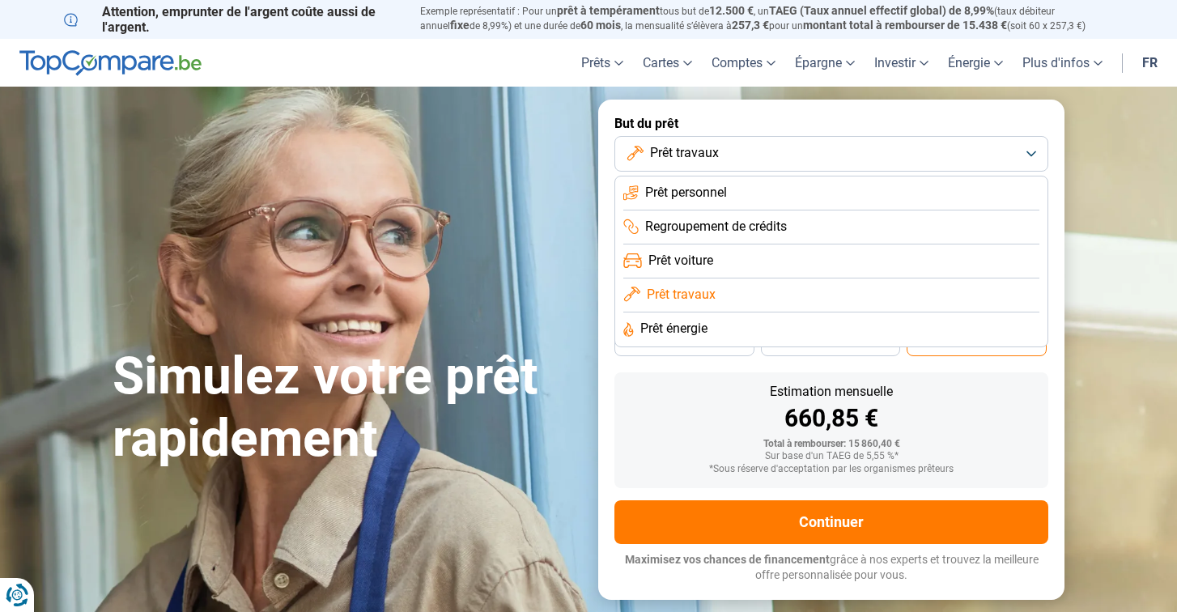
click at [860, 329] on li "Prêt énergie" at bounding box center [831, 329] width 416 height 34
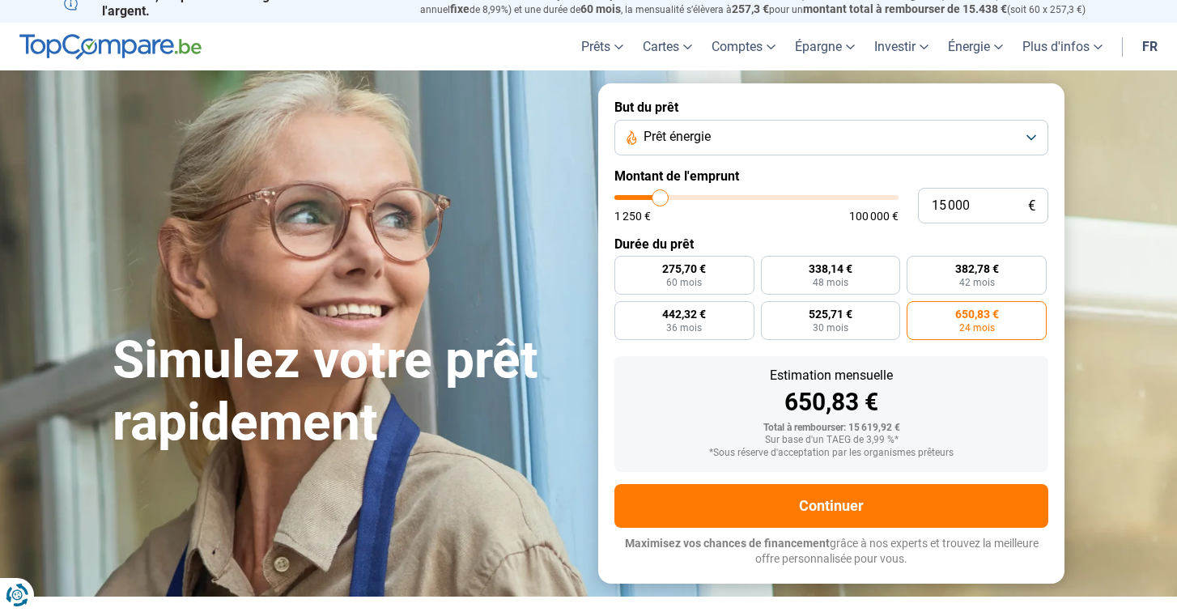
scroll to position [17, 0]
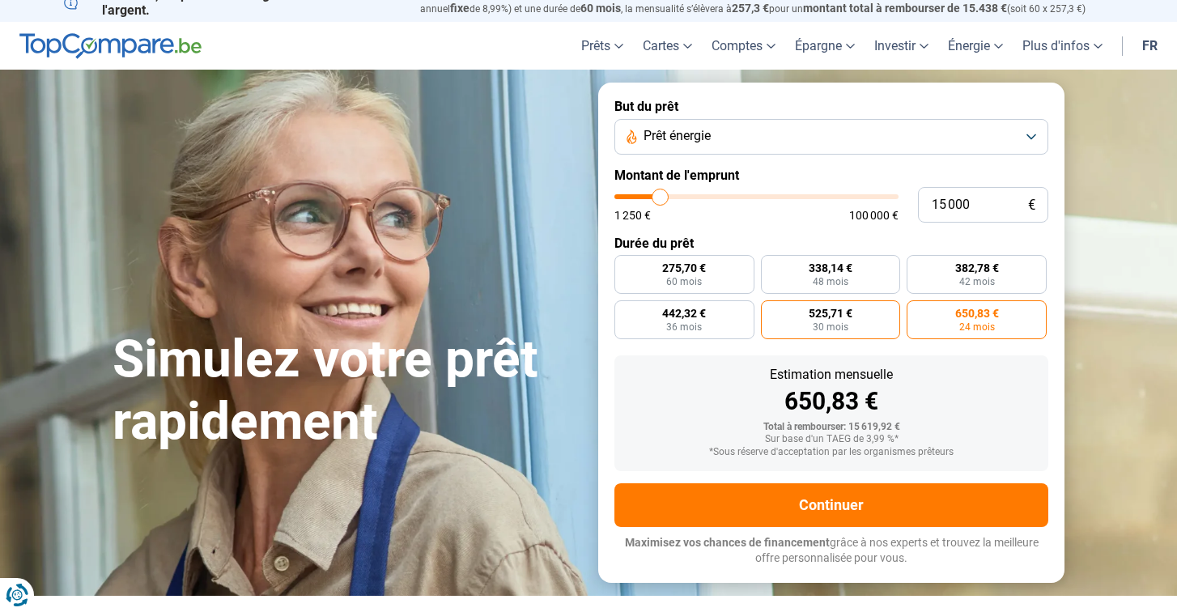
click at [832, 312] on span "525,71 €" at bounding box center [831, 313] width 44 height 11
click at [771, 311] on input "525,71 € 30 mois" at bounding box center [766, 305] width 11 height 11
radio input "true"
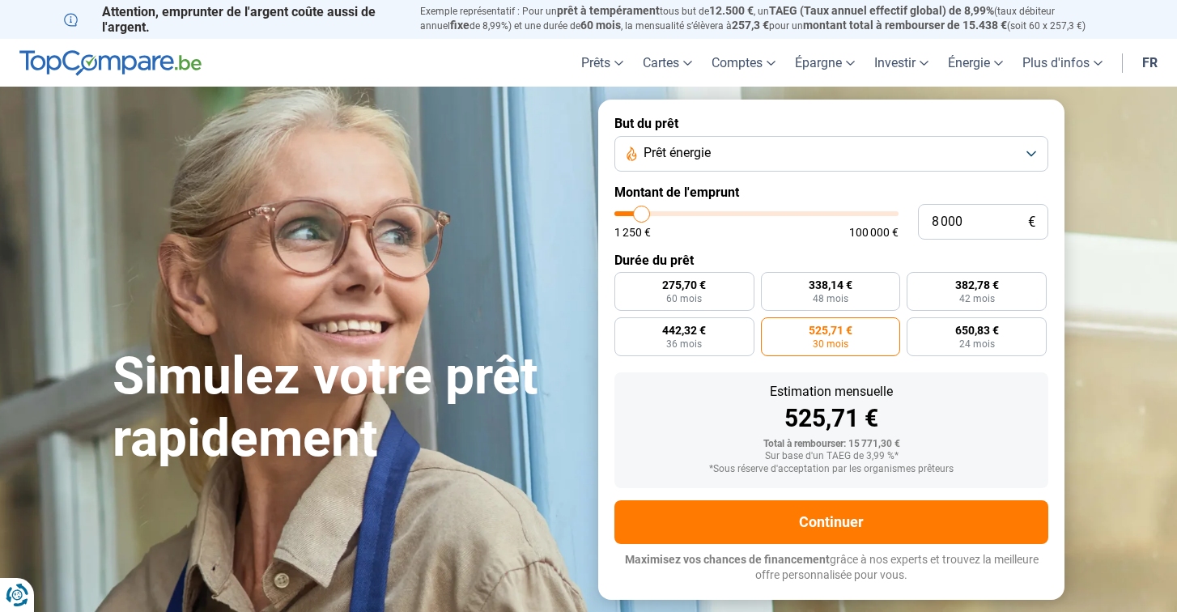
drag, startPoint x: 662, startPoint y: 218, endPoint x: 641, endPoint y: 219, distance: 21.1
click at [641, 216] on input "range" at bounding box center [756, 213] width 284 height 5
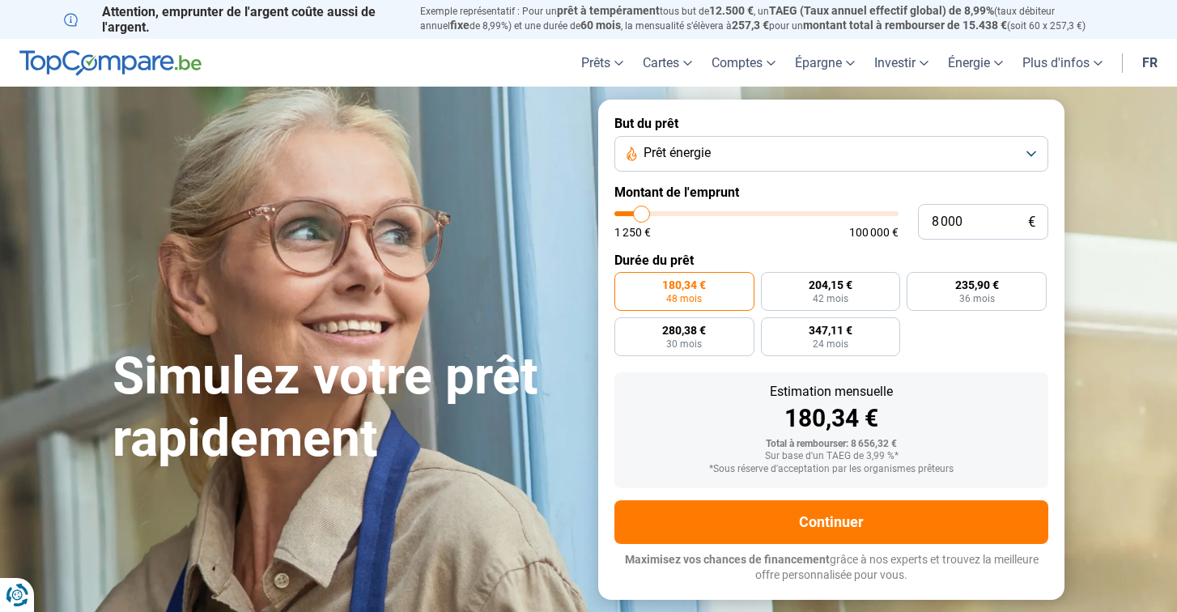
click at [1031, 152] on button "Prêt énergie" at bounding box center [831, 154] width 434 height 36
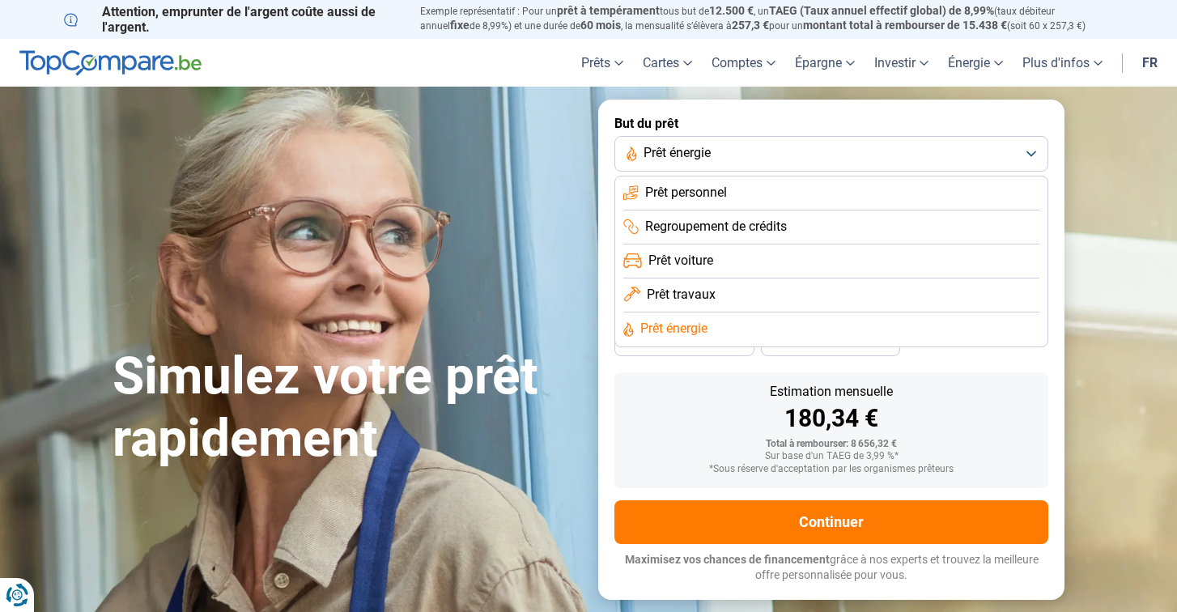
click at [920, 269] on li "Prêt voiture" at bounding box center [831, 261] width 416 height 34
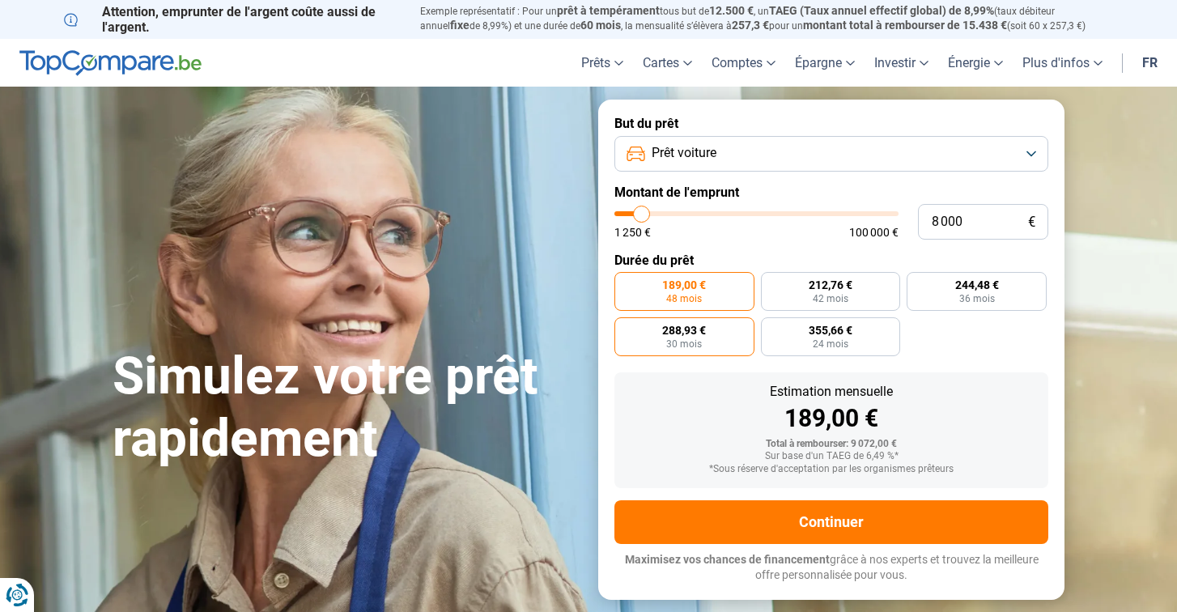
click at [705, 338] on label "288,93 € 30 mois" at bounding box center [684, 336] width 140 height 39
click at [625, 328] on input "288,93 € 30 mois" at bounding box center [619, 322] width 11 height 11
click at [852, 151] on button "Prêt voiture" at bounding box center [831, 154] width 434 height 36
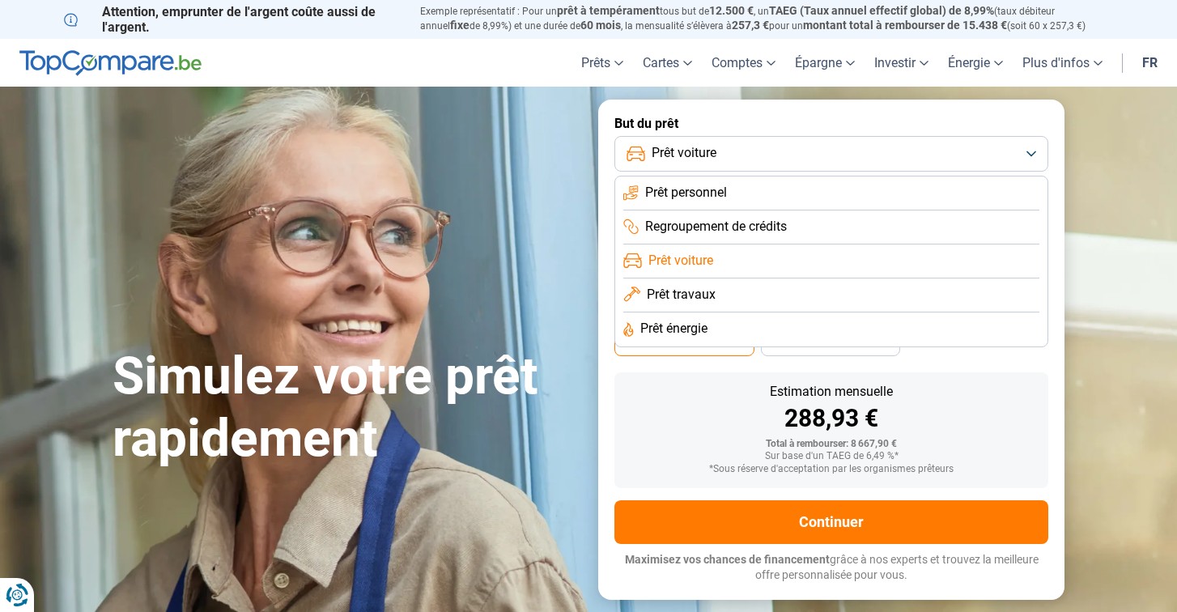
click at [758, 196] on li "Prêt personnel" at bounding box center [831, 193] width 416 height 34
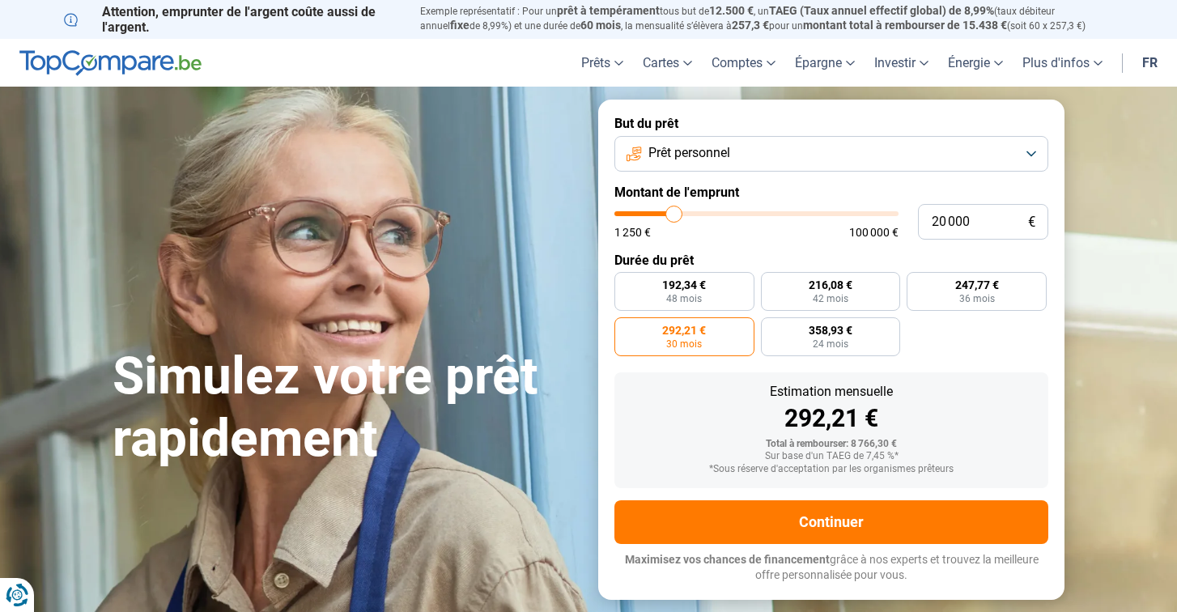
drag, startPoint x: 645, startPoint y: 219, endPoint x: 673, endPoint y: 220, distance: 28.3
click at [673, 216] on input "range" at bounding box center [756, 213] width 284 height 5
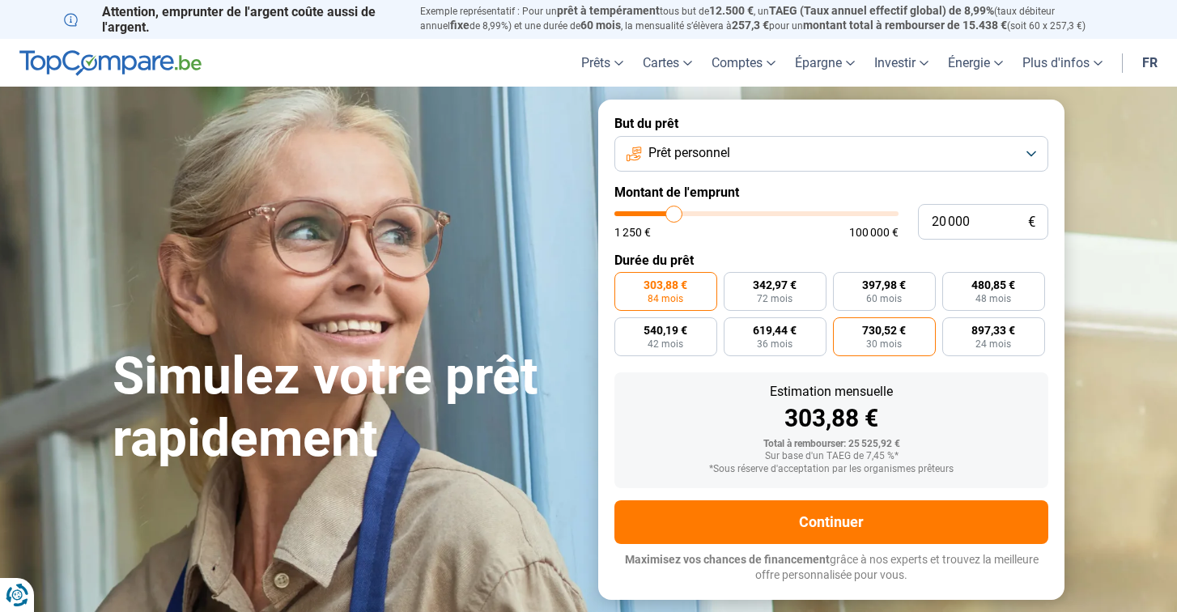
click at [877, 339] on span "30 mois" at bounding box center [884, 344] width 36 height 10
click at [843, 328] on input "730,52 € 30 mois" at bounding box center [838, 322] width 11 height 11
click at [997, 333] on span "897,33 €" at bounding box center [993, 330] width 44 height 11
click at [953, 328] on input "897,33 € 24 mois" at bounding box center [947, 322] width 11 height 11
